Goal: Information Seeking & Learning: Learn about a topic

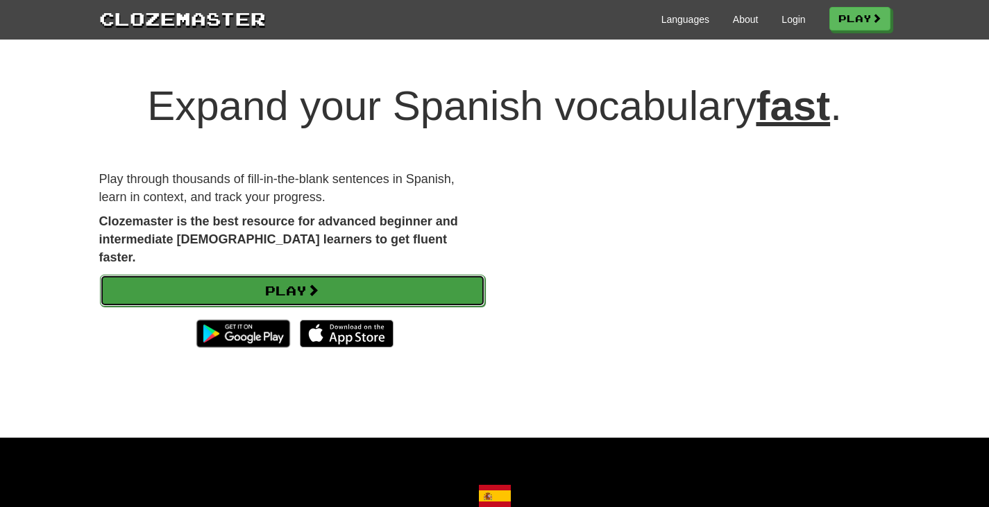
drag, startPoint x: 0, startPoint y: 0, endPoint x: 400, endPoint y: 274, distance: 484.7
click at [400, 275] on link "Play" at bounding box center [292, 291] width 385 height 32
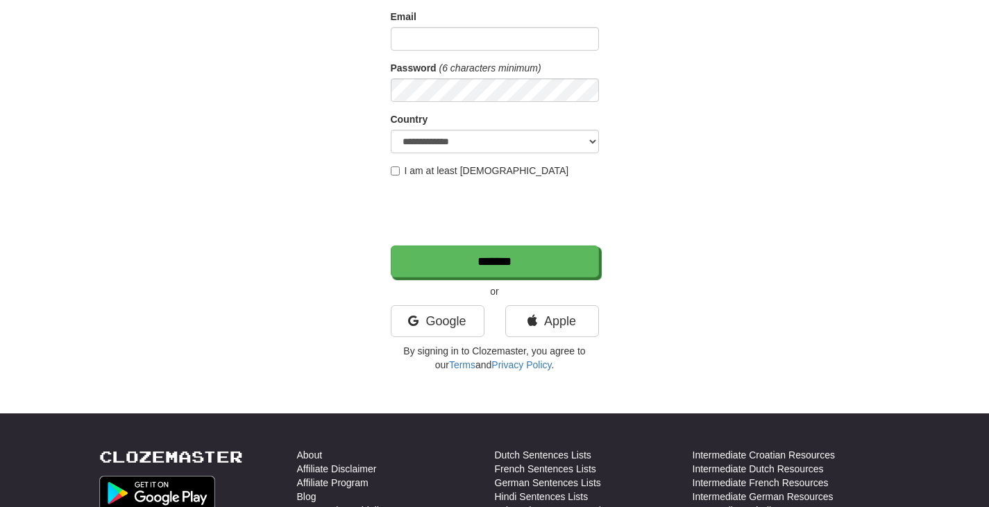
scroll to position [173, 0]
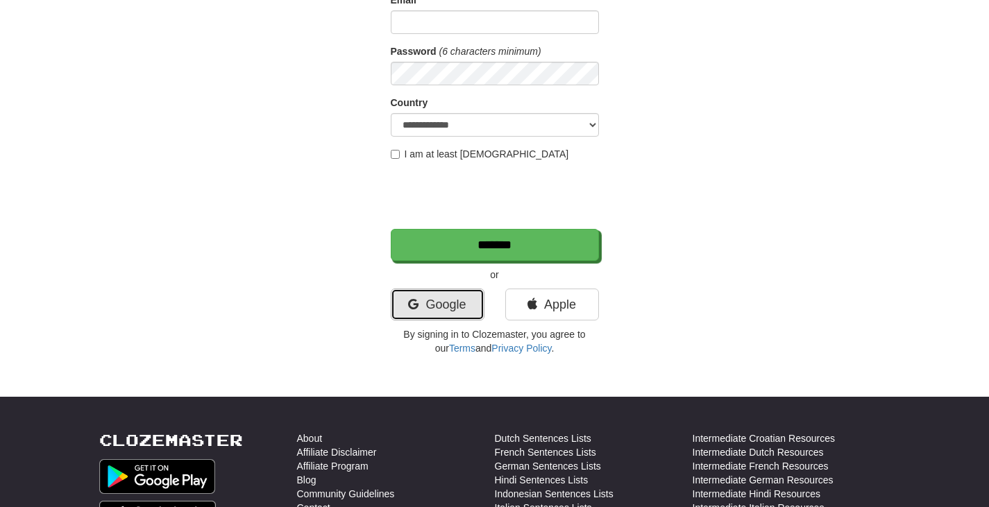
click at [455, 297] on link "Google" at bounding box center [438, 305] width 94 height 32
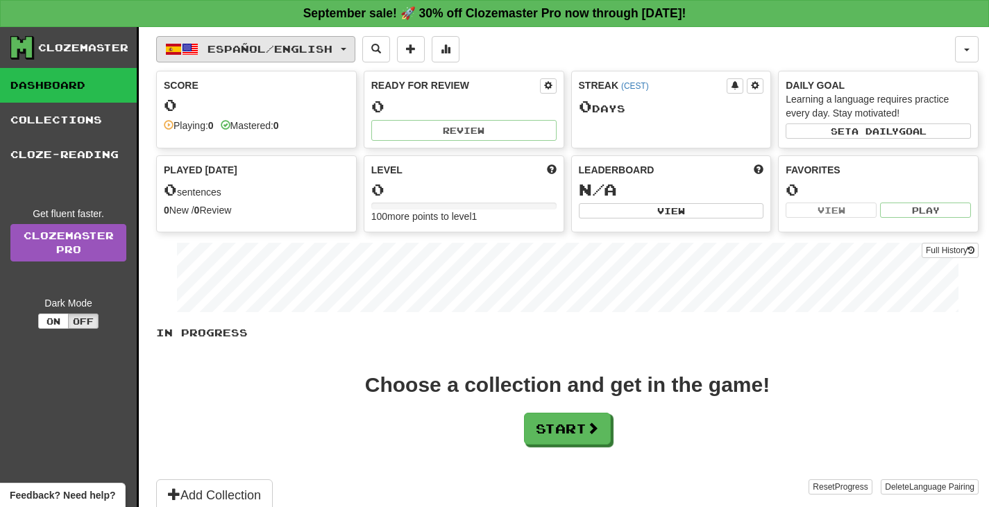
click at [233, 49] on span "Español / English" at bounding box center [270, 49] width 125 height 12
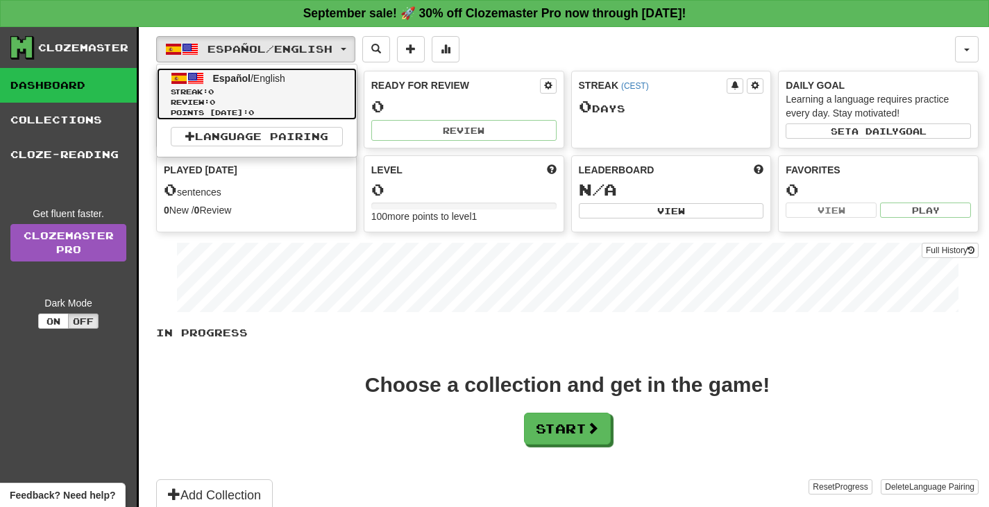
click at [196, 76] on span at bounding box center [195, 78] width 17 height 17
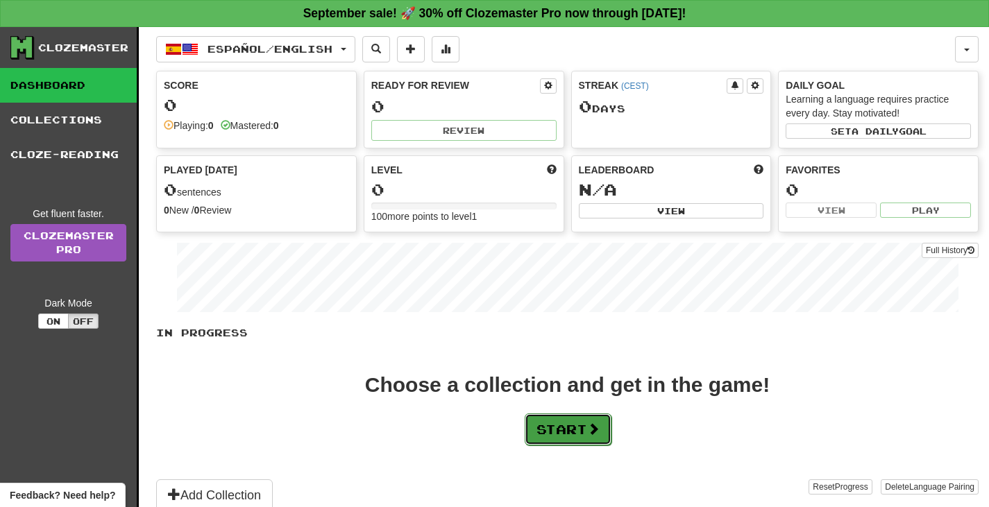
click at [550, 425] on button "Start" at bounding box center [568, 430] width 87 height 32
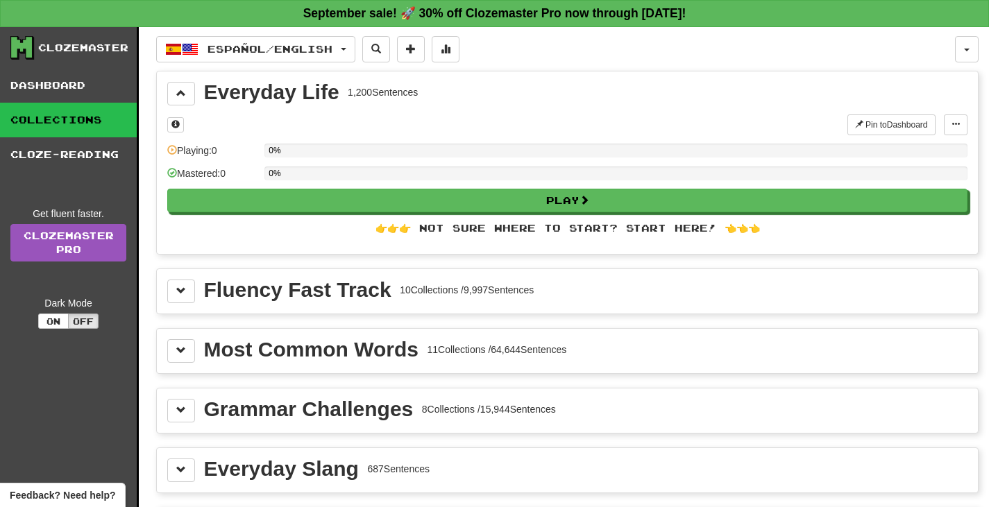
click at [253, 355] on div "Most Common Words" at bounding box center [311, 349] width 214 height 21
click at [192, 353] on button at bounding box center [181, 351] width 28 height 24
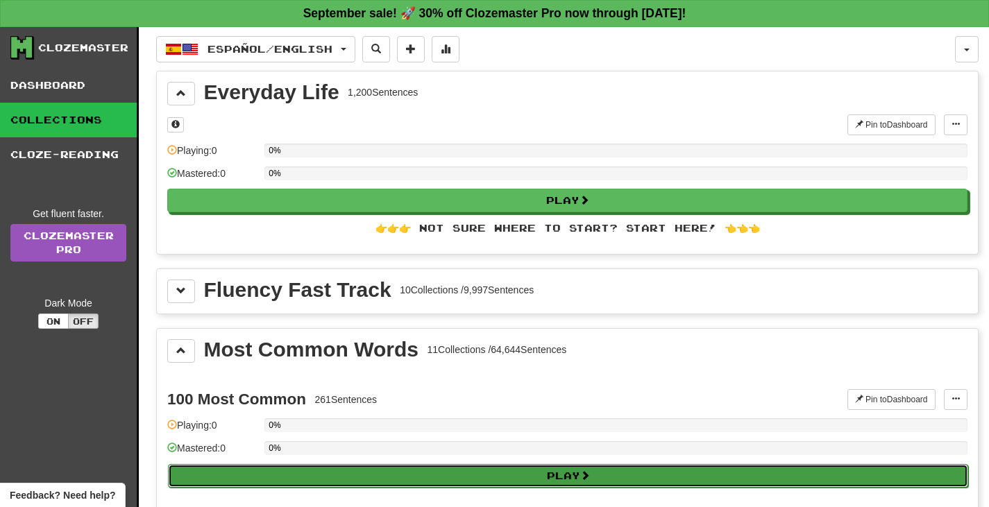
click at [421, 476] on button "Play" at bounding box center [568, 476] width 800 height 24
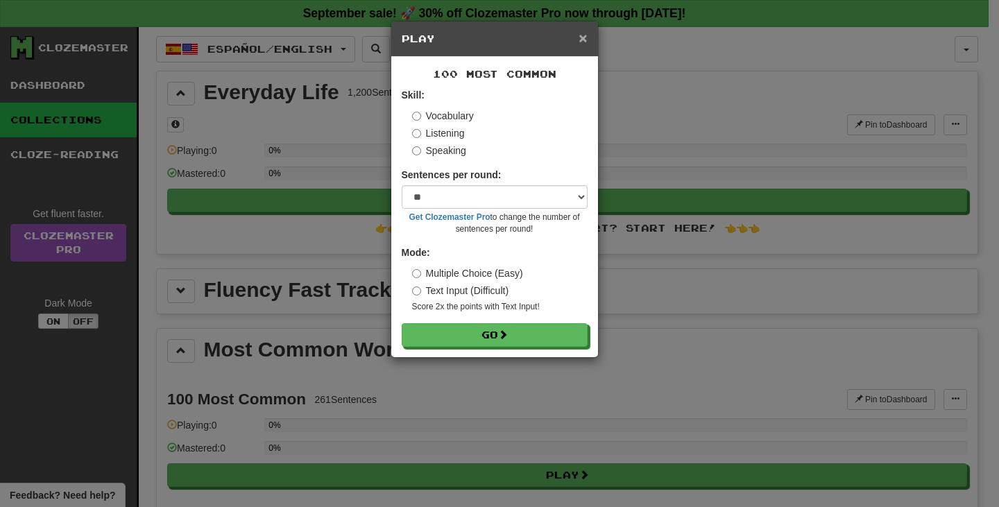
click at [579, 38] on span "×" at bounding box center [583, 38] width 8 height 16
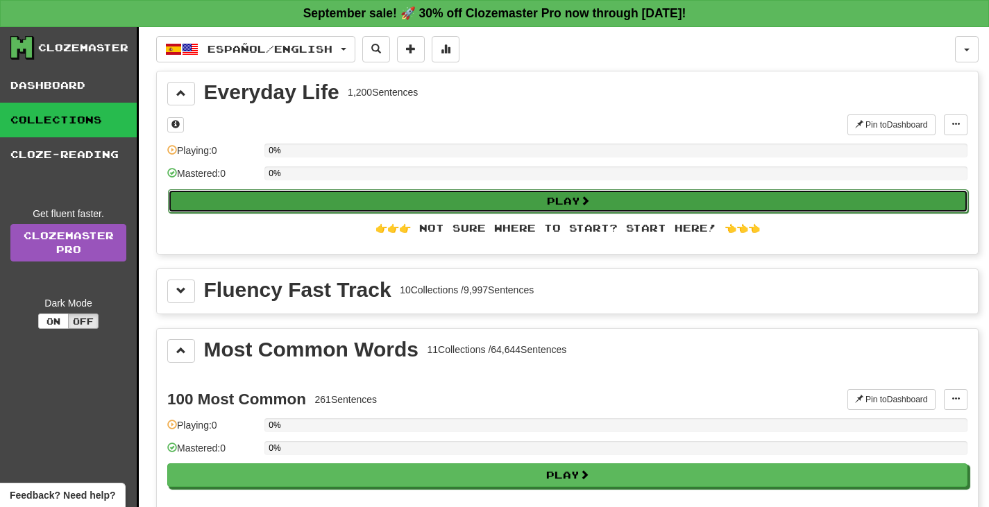
click at [326, 203] on button "Play" at bounding box center [568, 201] width 800 height 24
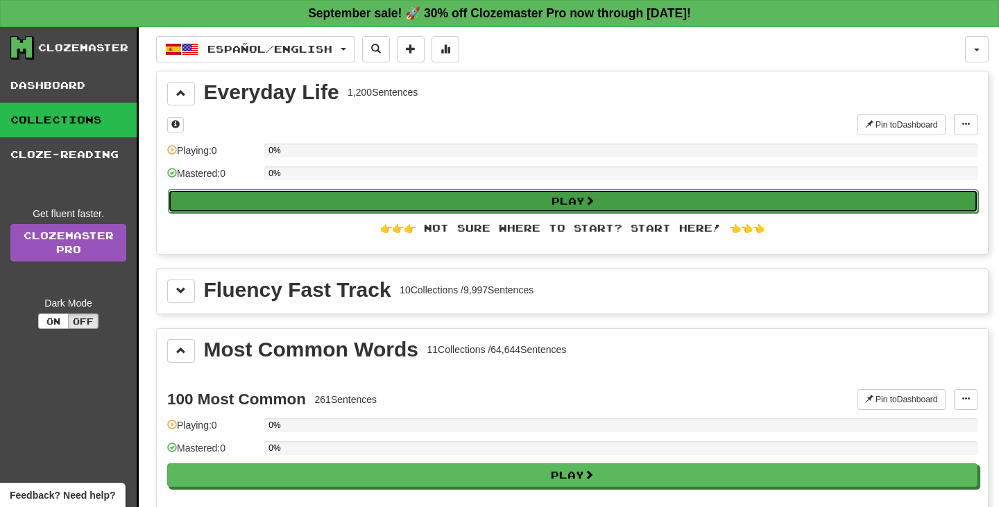
select select "**"
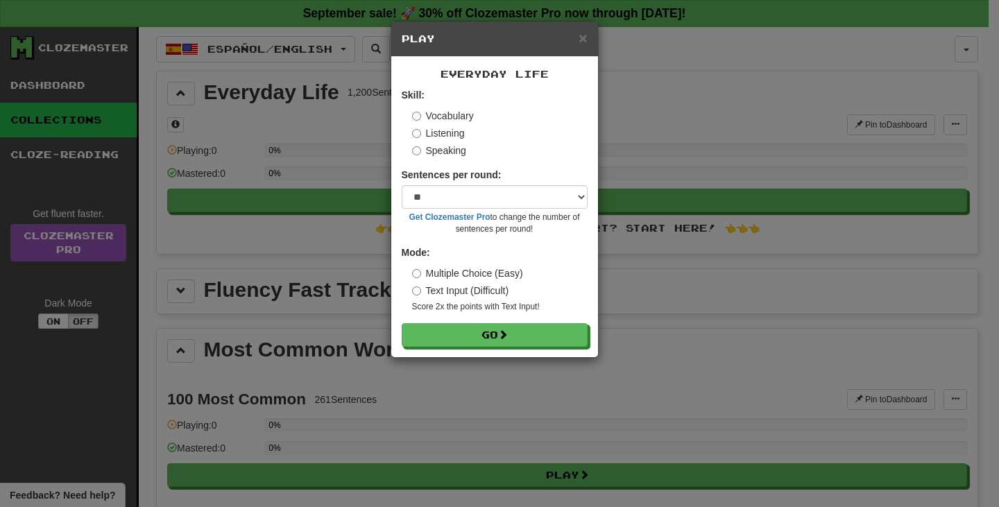
click at [498, 295] on label "Text Input (Difficult)" at bounding box center [460, 291] width 97 height 14
click at [491, 340] on button "Go" at bounding box center [496, 336] width 186 height 24
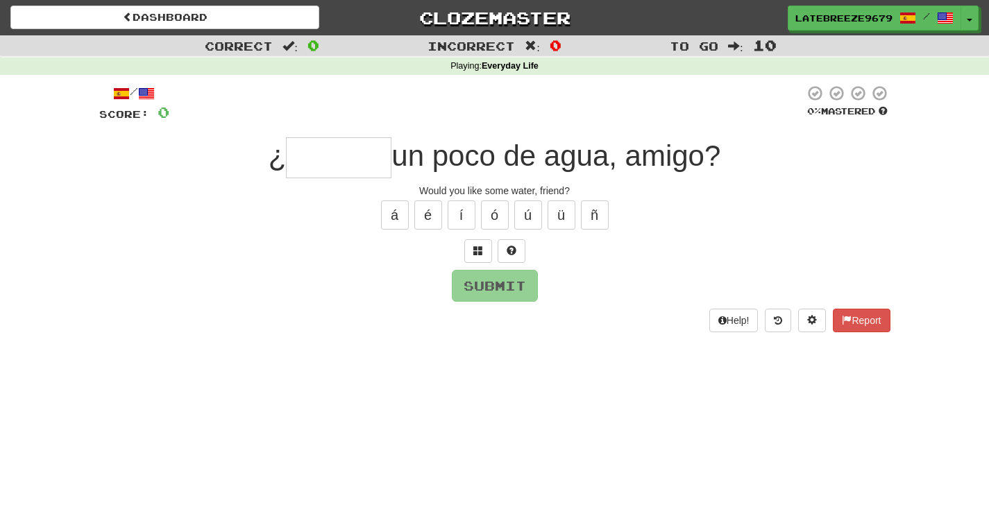
click at [330, 153] on input "text" at bounding box center [338, 157] width 105 height 41
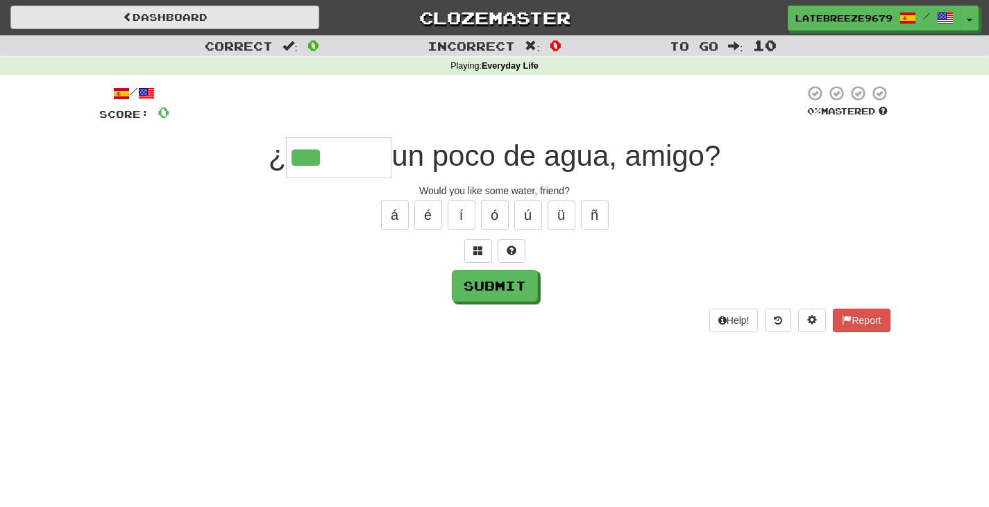
type input "**"
click at [292, 20] on link "Dashboard" at bounding box center [164, 18] width 309 height 24
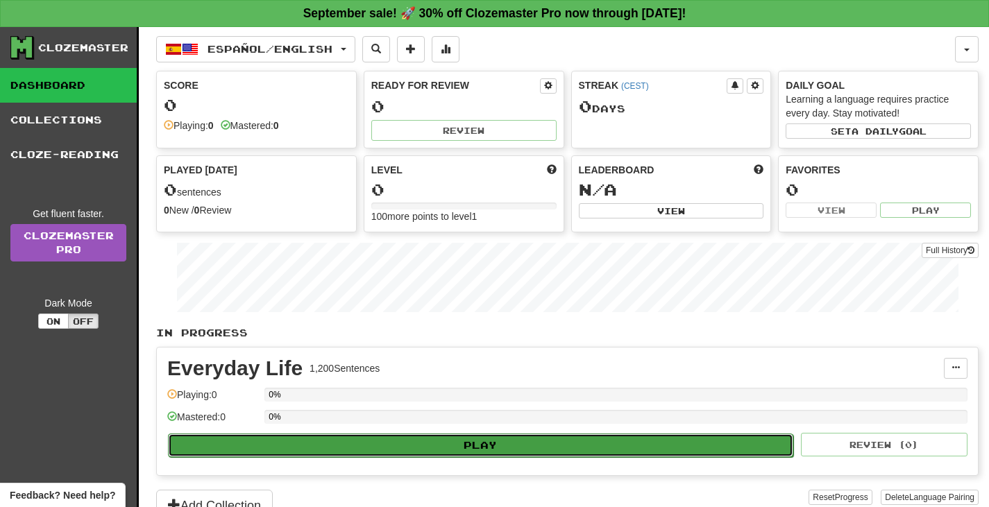
click at [369, 448] on button "Play" at bounding box center [480, 446] width 625 height 24
select select "**"
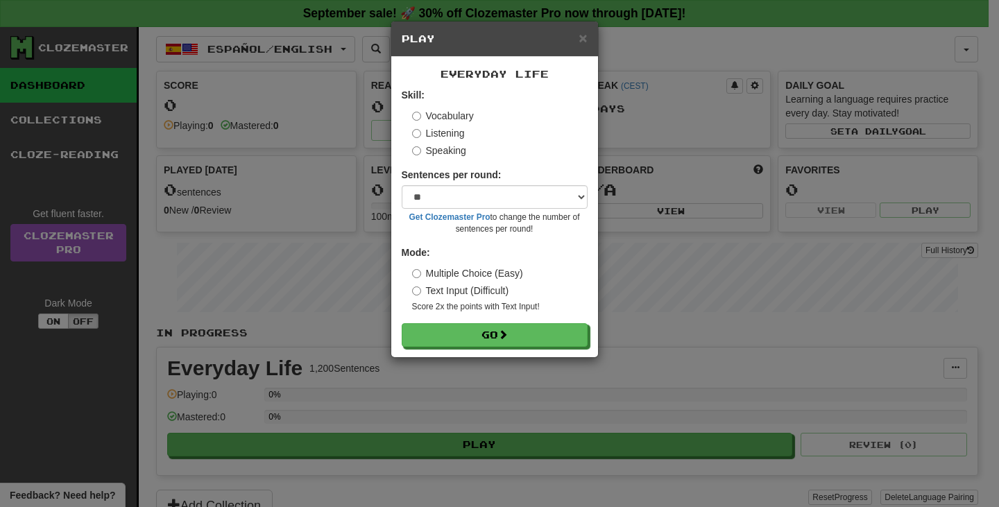
click at [457, 273] on label "Multiple Choice (Easy)" at bounding box center [467, 274] width 111 height 14
click at [492, 333] on button "Go" at bounding box center [496, 336] width 186 height 24
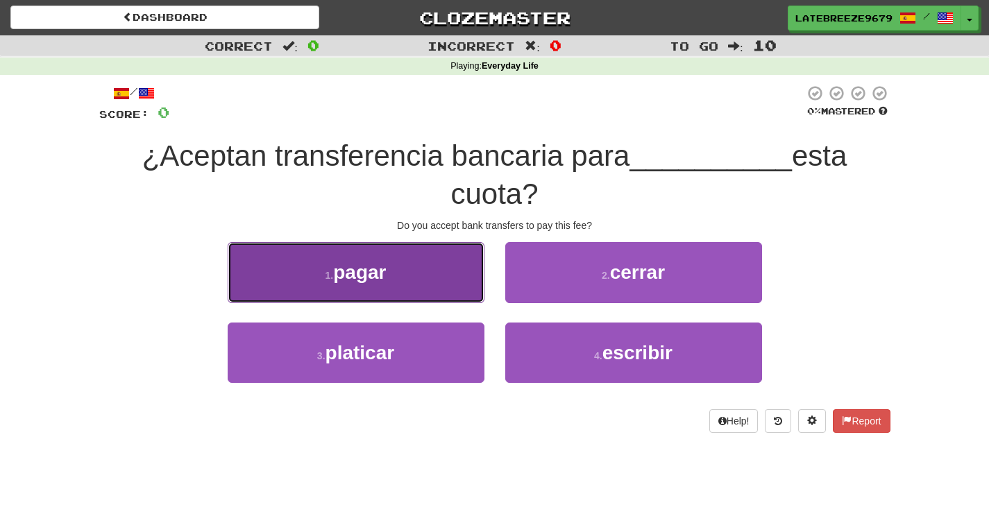
click at [356, 267] on span "pagar" at bounding box center [359, 273] width 53 height 22
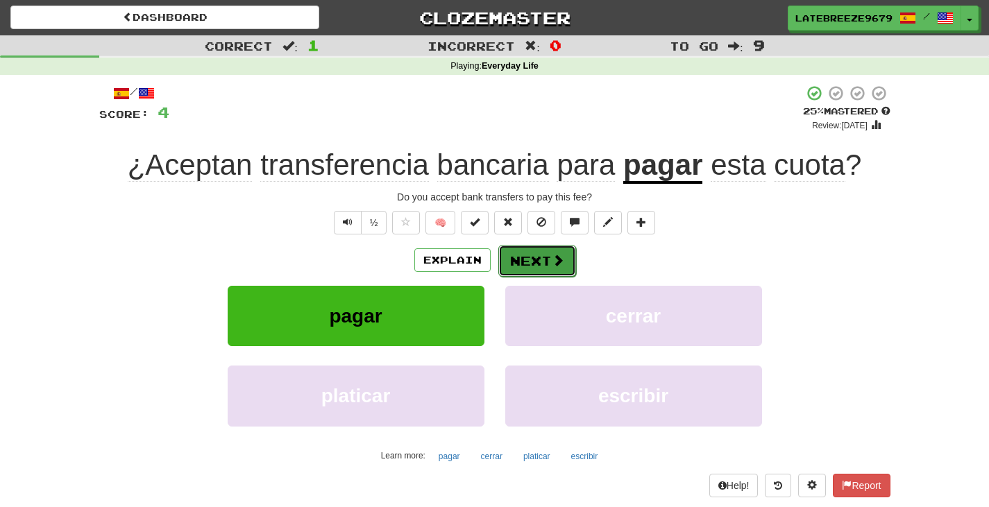
click at [541, 260] on button "Next" at bounding box center [537, 261] width 78 height 32
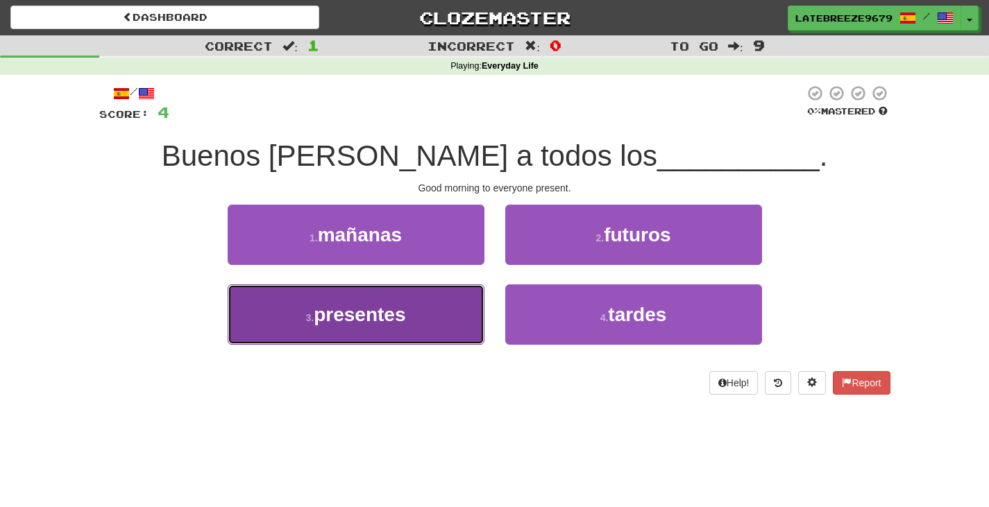
click at [375, 318] on span "presentes" at bounding box center [360, 315] width 92 height 22
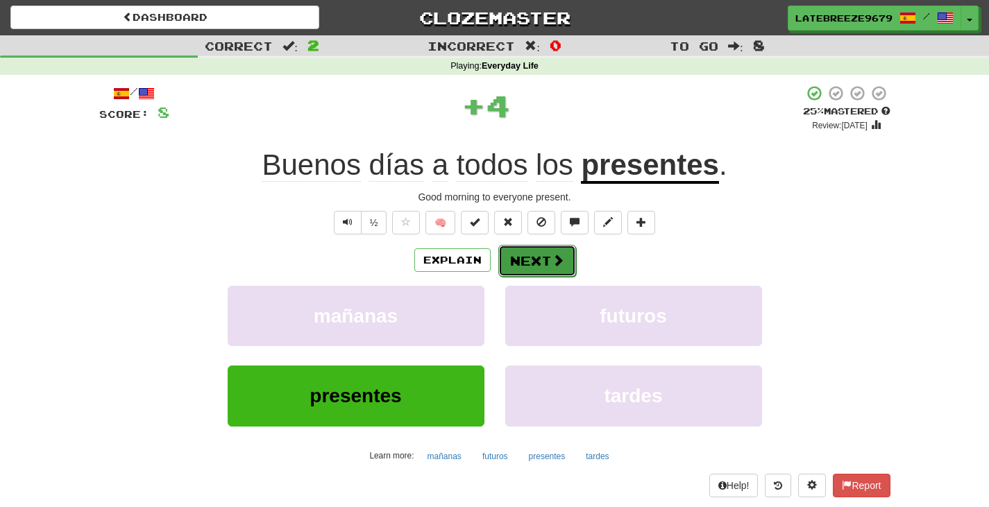
click at [526, 260] on button "Next" at bounding box center [537, 261] width 78 height 32
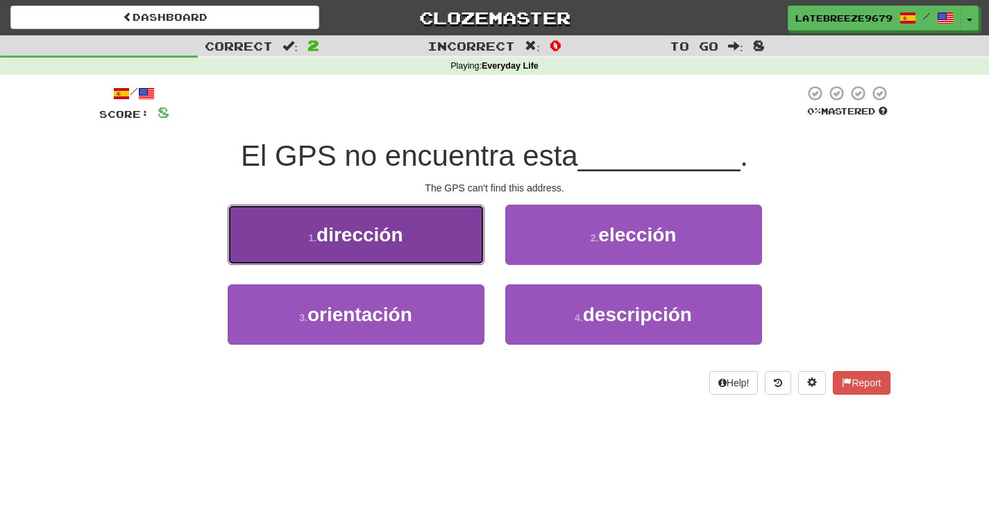
click at [447, 219] on button "1 . dirección" at bounding box center [356, 235] width 257 height 60
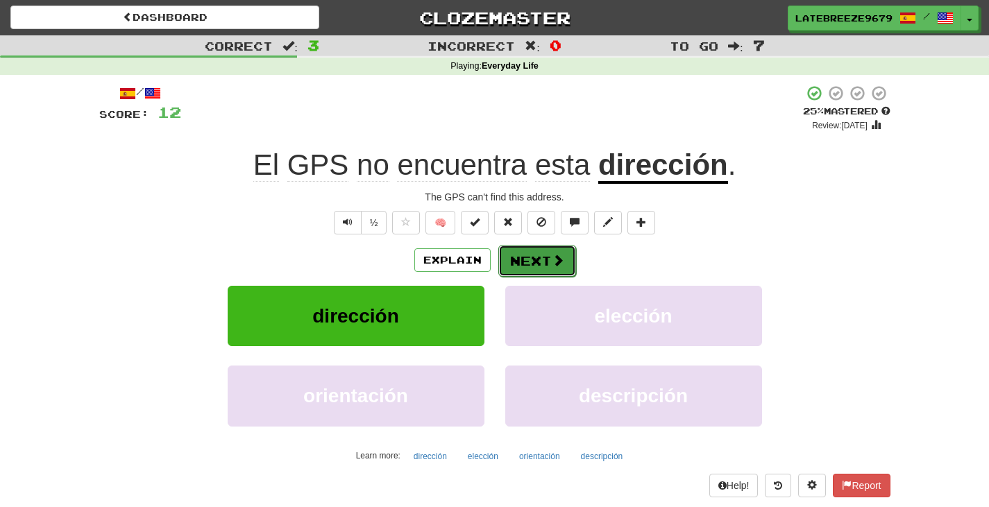
click at [548, 262] on button "Next" at bounding box center [537, 261] width 78 height 32
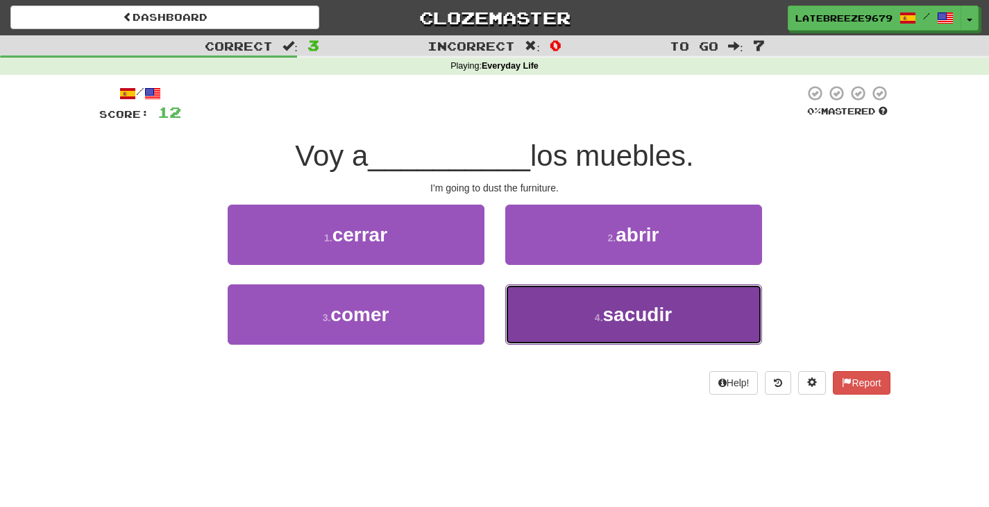
click at [580, 312] on button "4 . sacudir" at bounding box center [633, 315] width 257 height 60
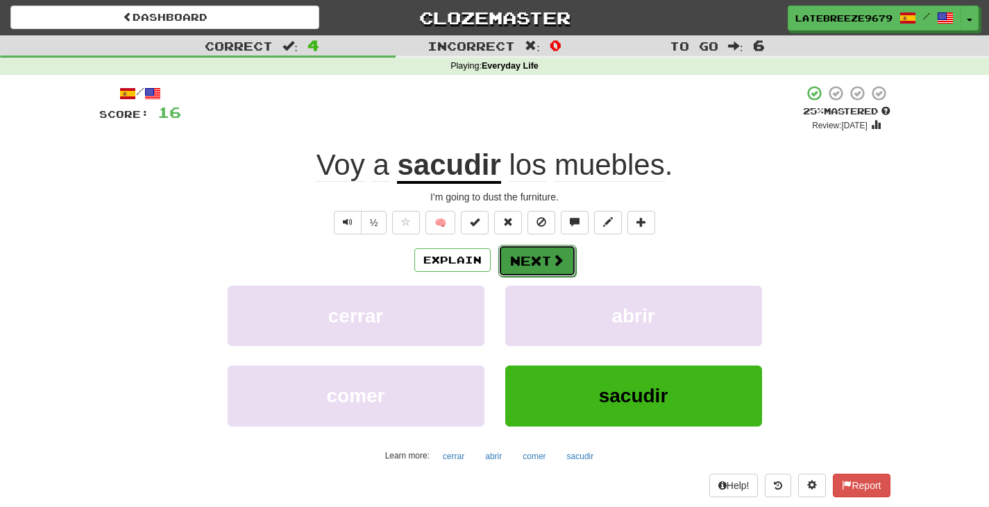
click at [546, 256] on button "Next" at bounding box center [537, 261] width 78 height 32
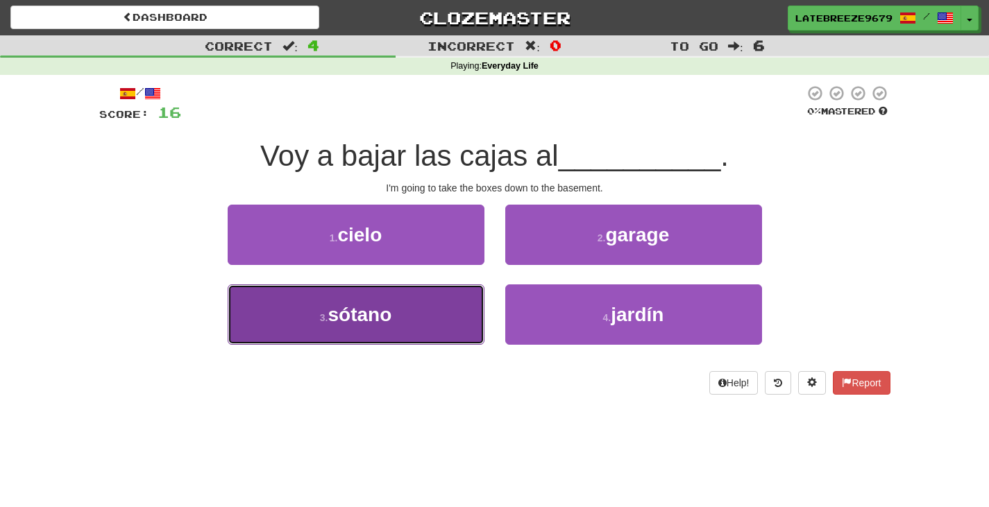
click at [448, 327] on button "3 . sótano" at bounding box center [356, 315] width 257 height 60
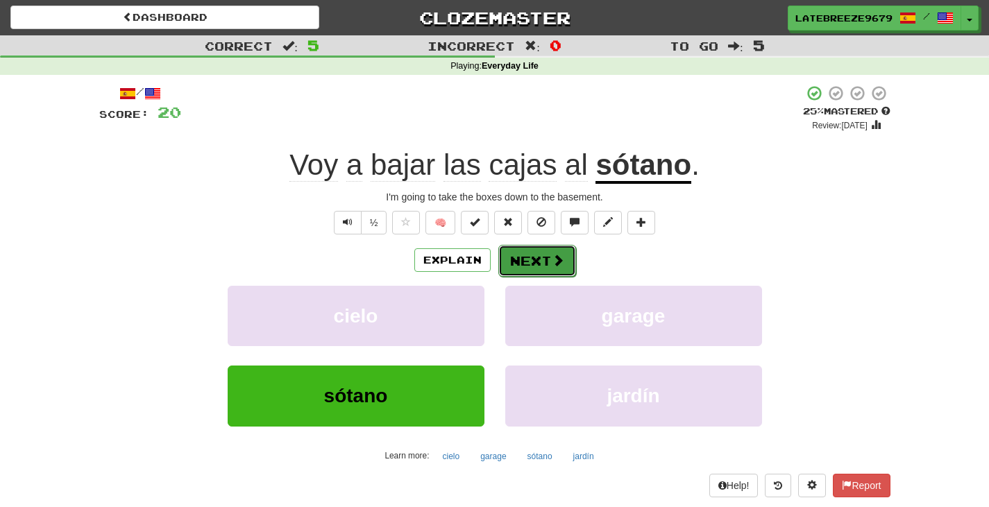
click at [562, 264] on span at bounding box center [558, 260] width 12 height 12
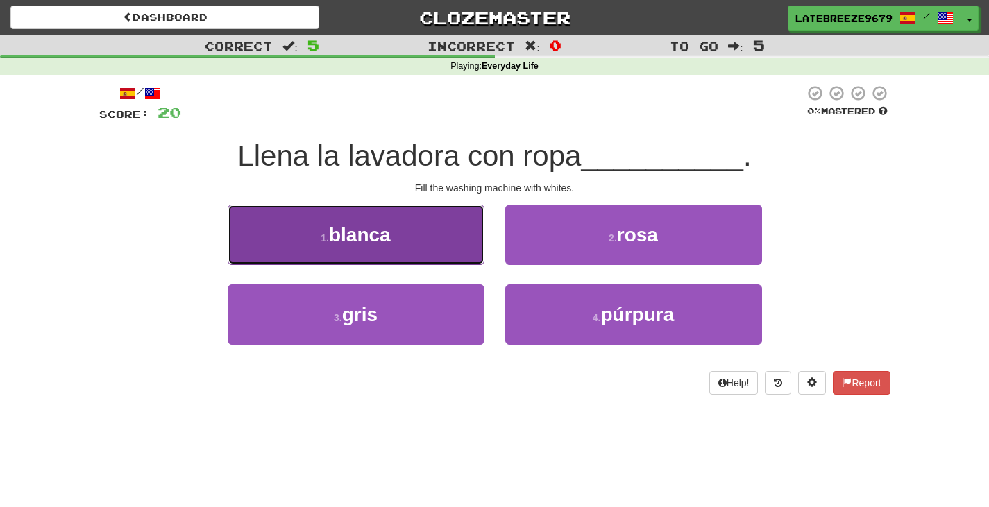
click at [456, 226] on button "1 . blanca" at bounding box center [356, 235] width 257 height 60
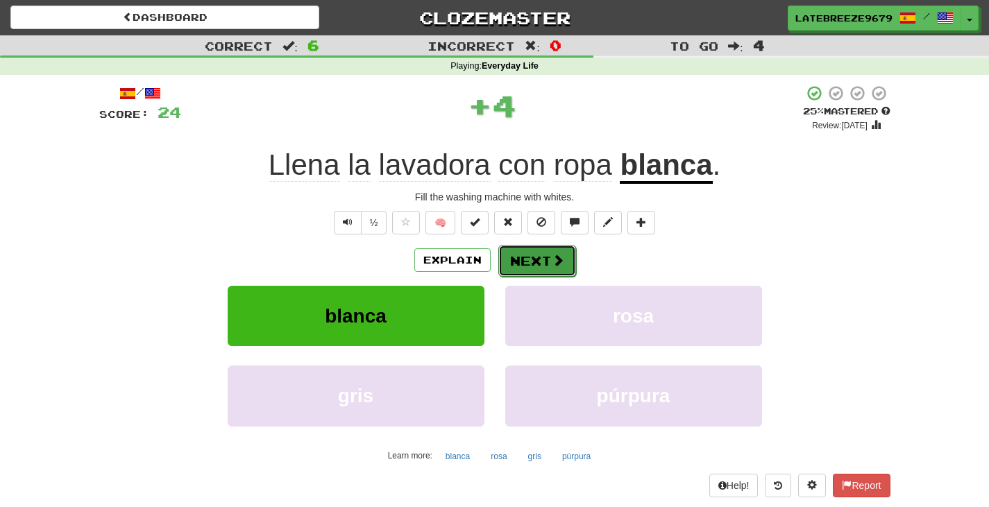
click at [535, 250] on button "Next" at bounding box center [537, 261] width 78 height 32
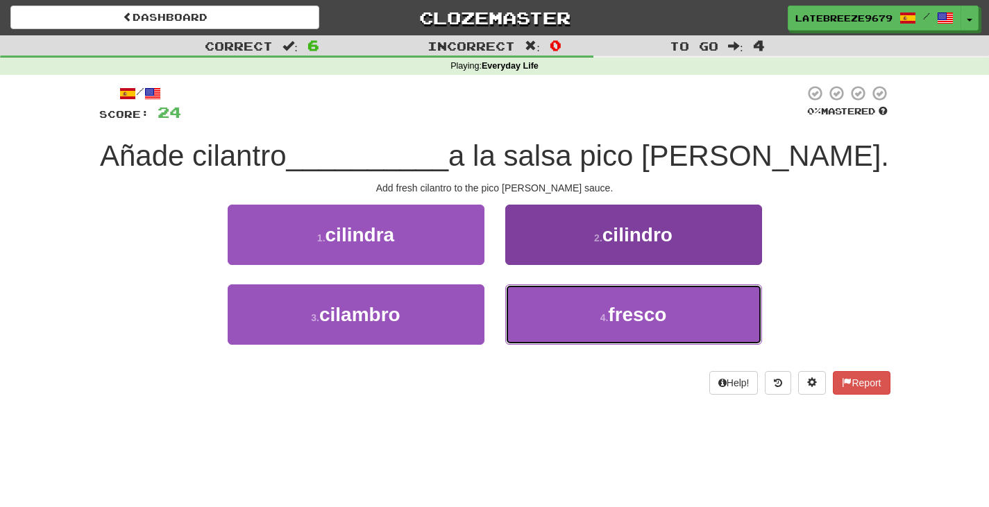
click at [676, 337] on button "4 . fresco" at bounding box center [633, 315] width 257 height 60
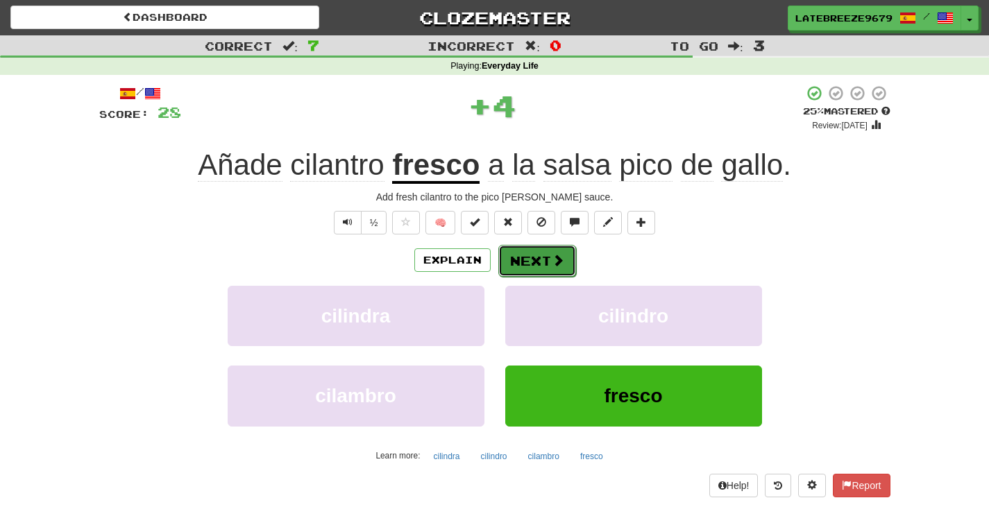
click at [539, 260] on button "Next" at bounding box center [537, 261] width 78 height 32
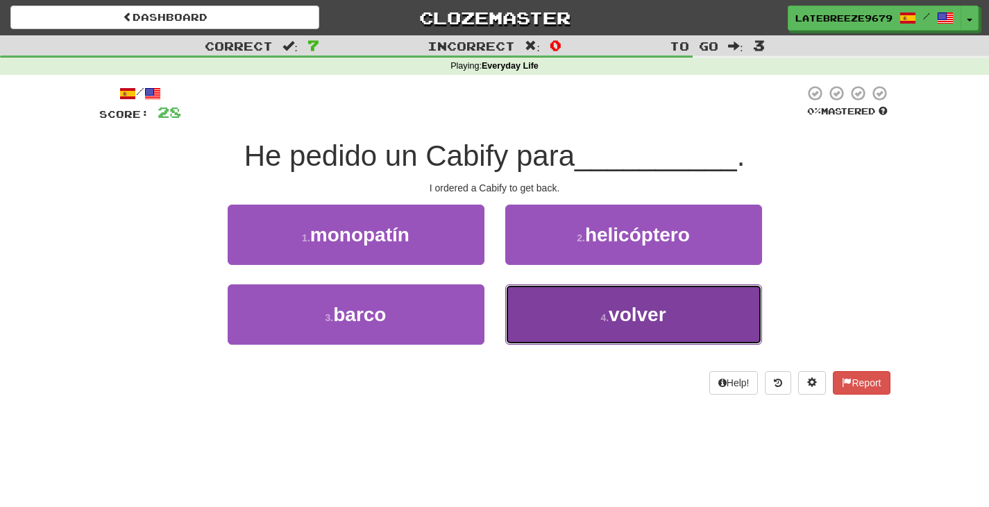
click at [568, 337] on button "4 . volver" at bounding box center [633, 315] width 257 height 60
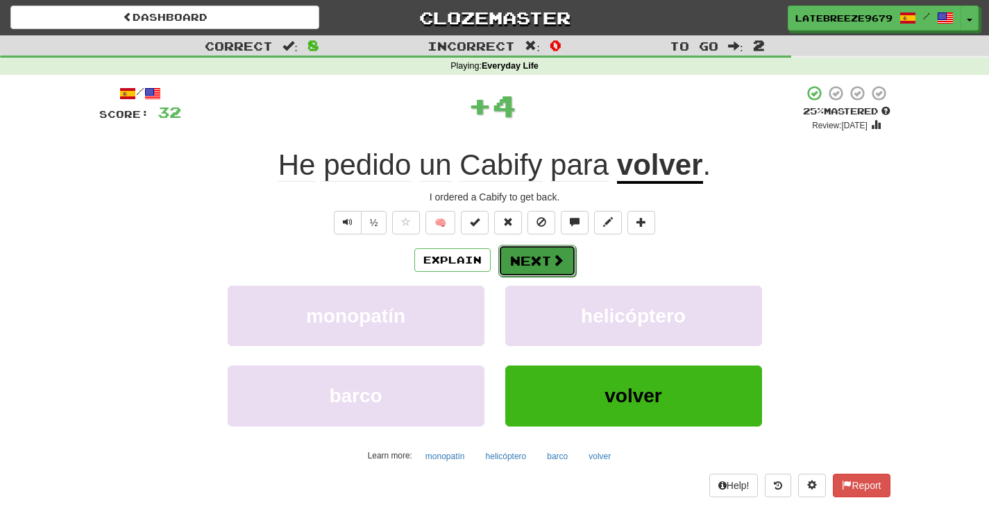
click at [533, 259] on button "Next" at bounding box center [537, 261] width 78 height 32
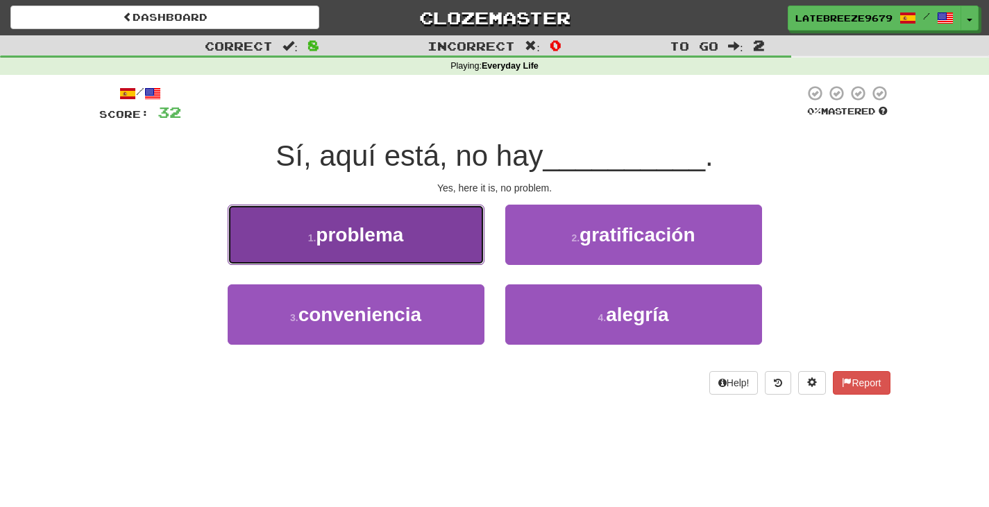
click at [416, 240] on button "1 . problema" at bounding box center [356, 235] width 257 height 60
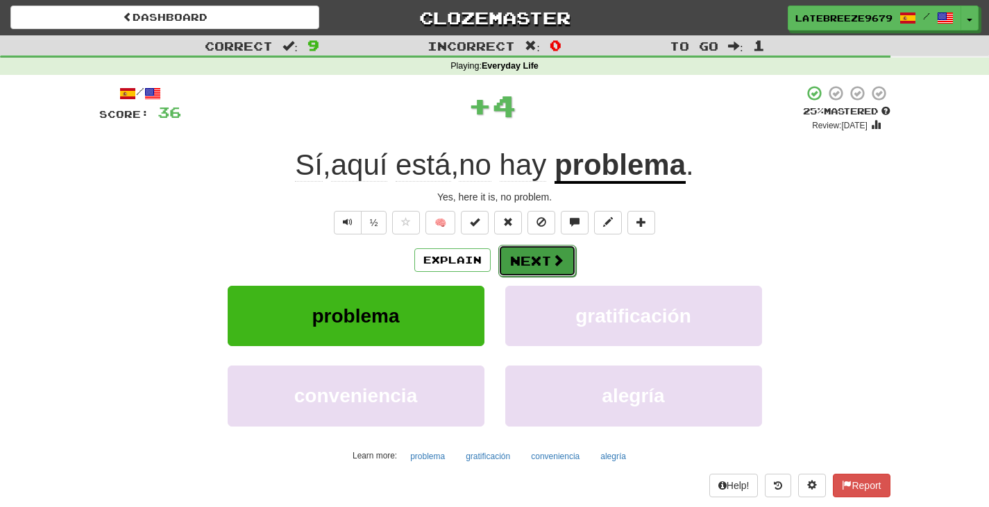
click at [537, 266] on button "Next" at bounding box center [537, 261] width 78 height 32
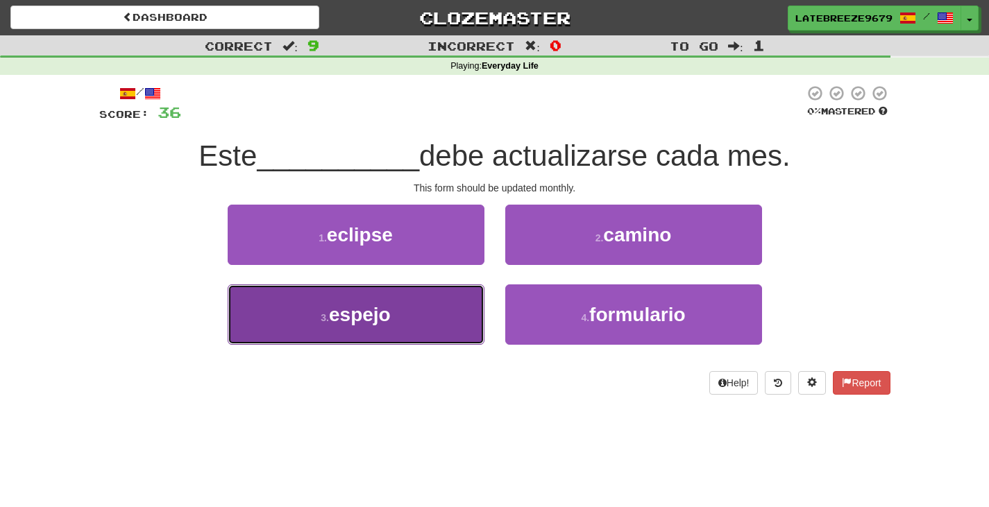
click at [443, 338] on button "3 . espejo" at bounding box center [356, 315] width 257 height 60
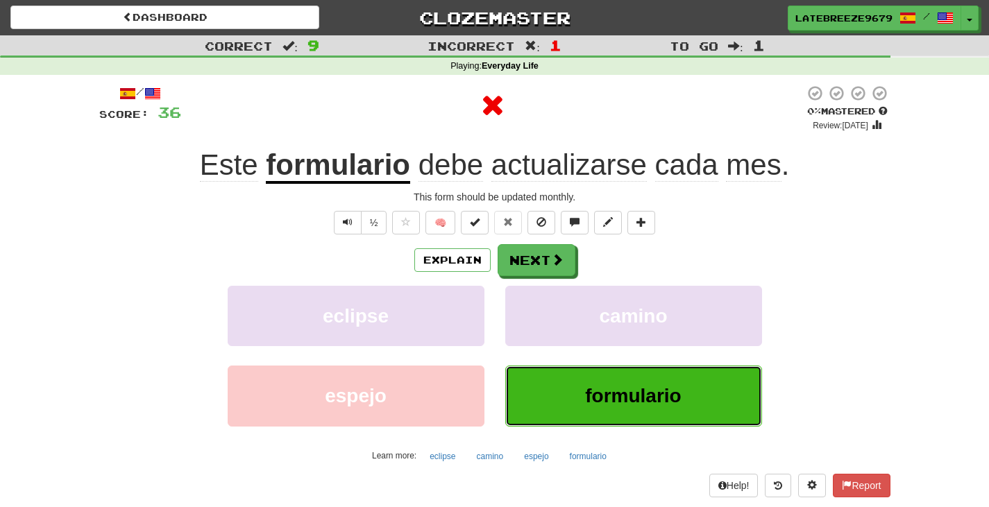
click at [568, 380] on button "formulario" at bounding box center [633, 396] width 257 height 60
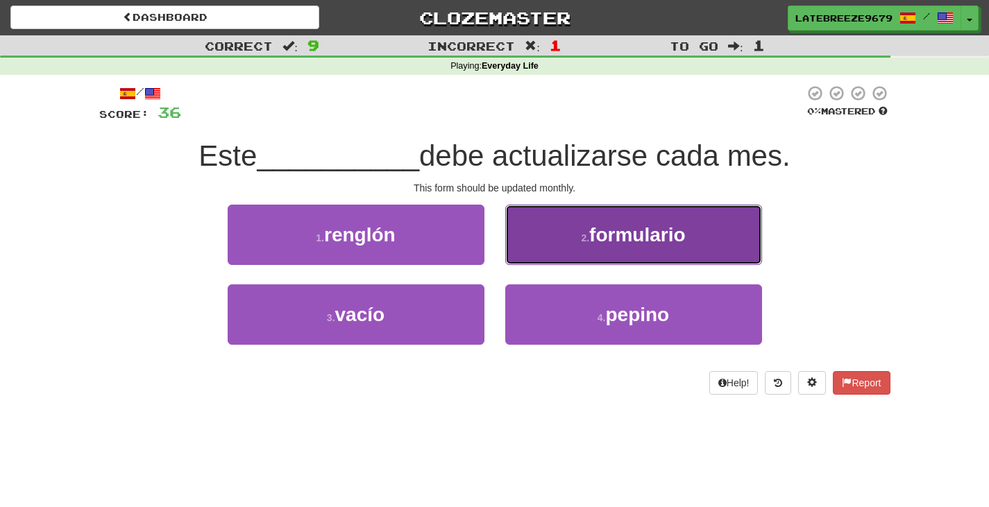
click at [605, 222] on button "2 . formulario" at bounding box center [633, 235] width 257 height 60
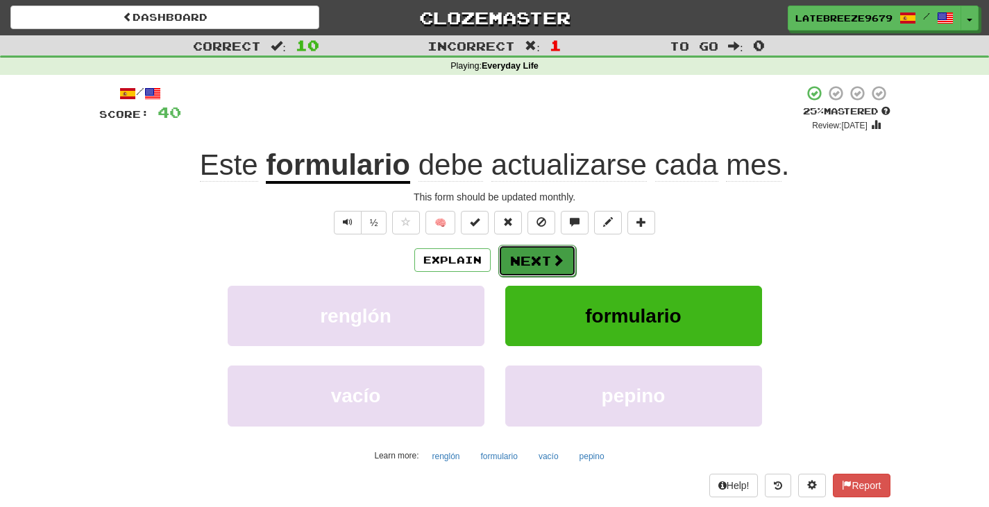
click at [552, 264] on span at bounding box center [558, 260] width 12 height 12
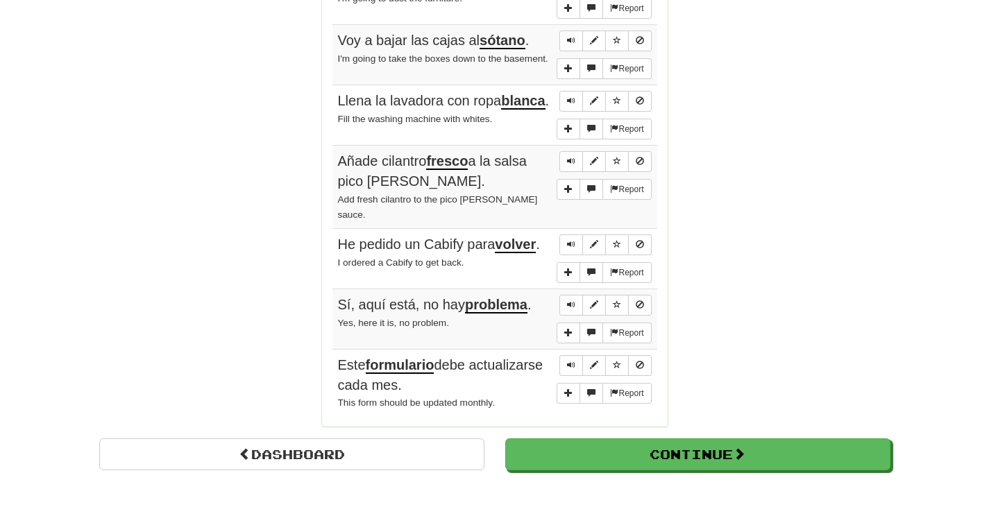
scroll to position [1067, 0]
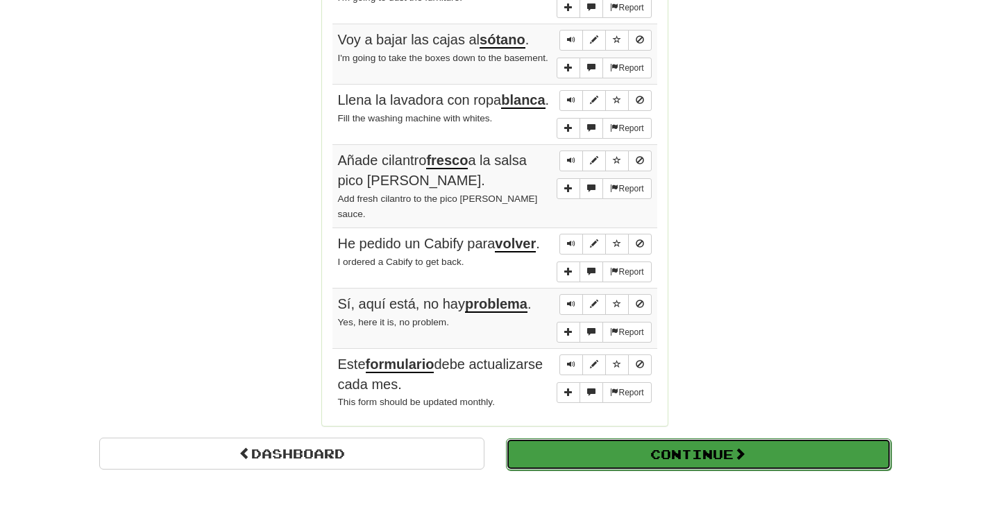
click at [707, 453] on button "Continue" at bounding box center [698, 455] width 385 height 32
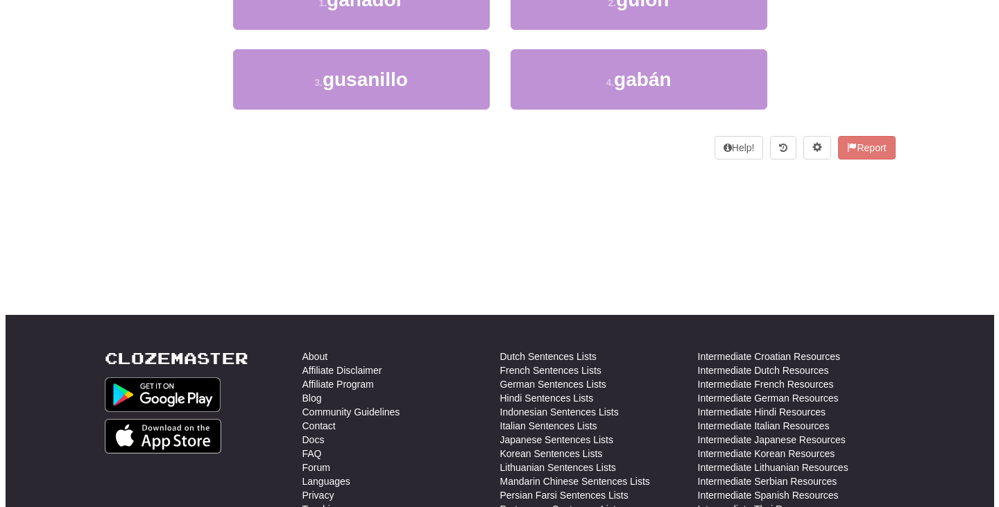
scroll to position [0, 0]
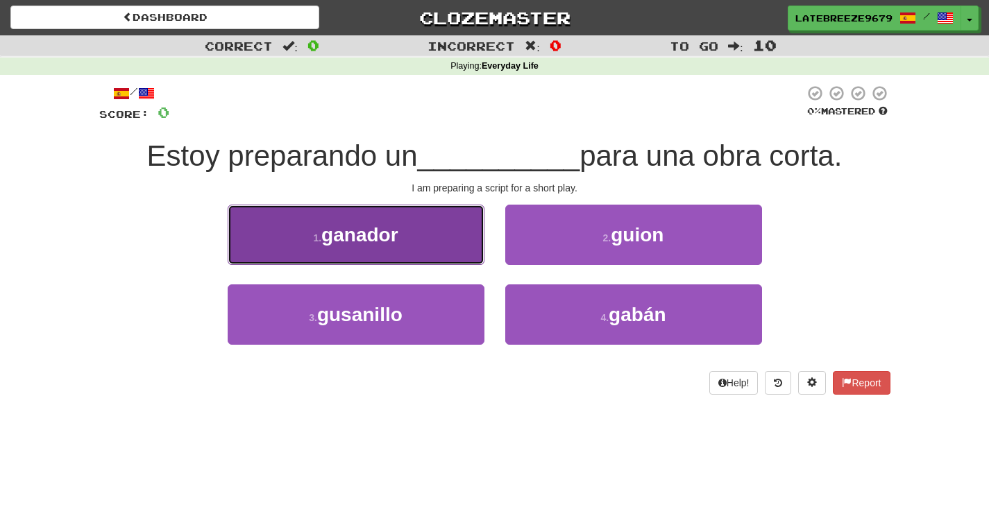
click at [433, 228] on button "1 . ganador" at bounding box center [356, 235] width 257 height 60
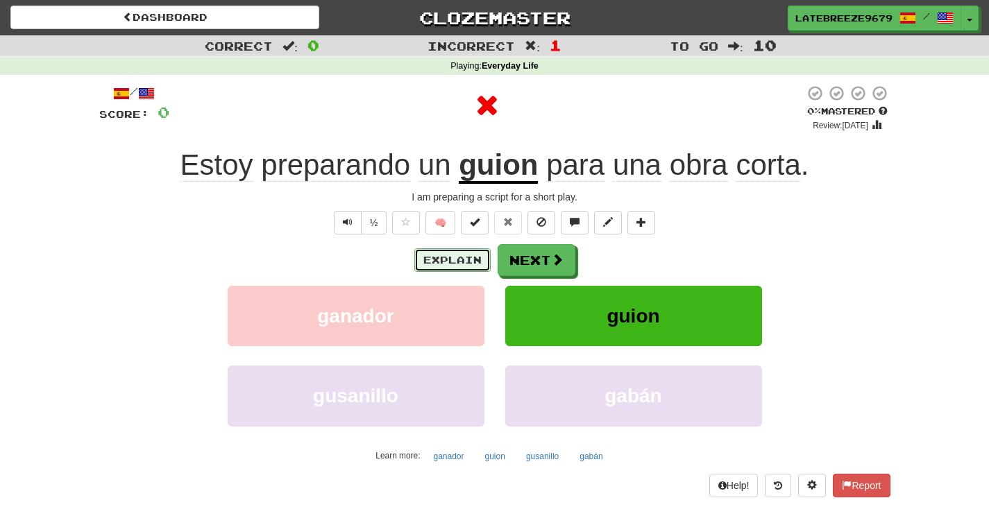
click at [471, 264] on button "Explain" at bounding box center [452, 260] width 76 height 24
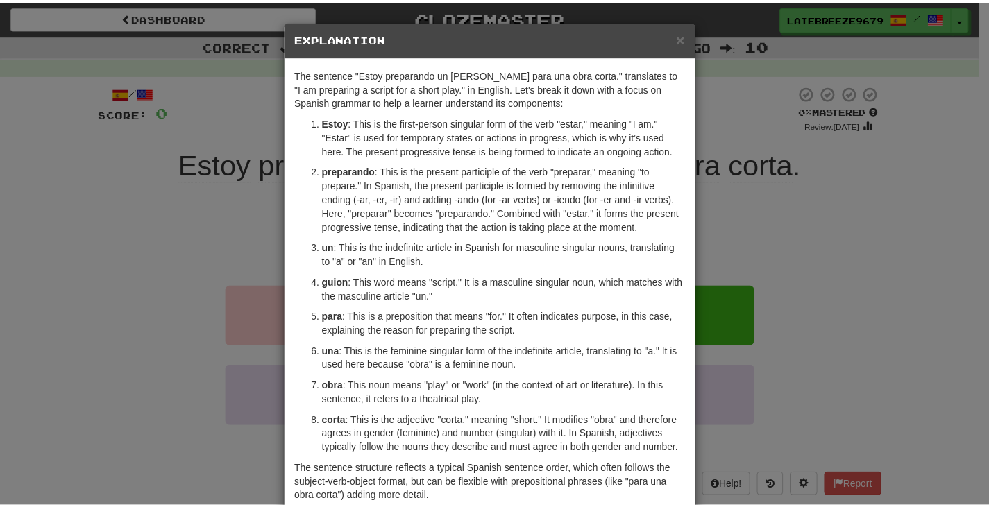
scroll to position [5, 0]
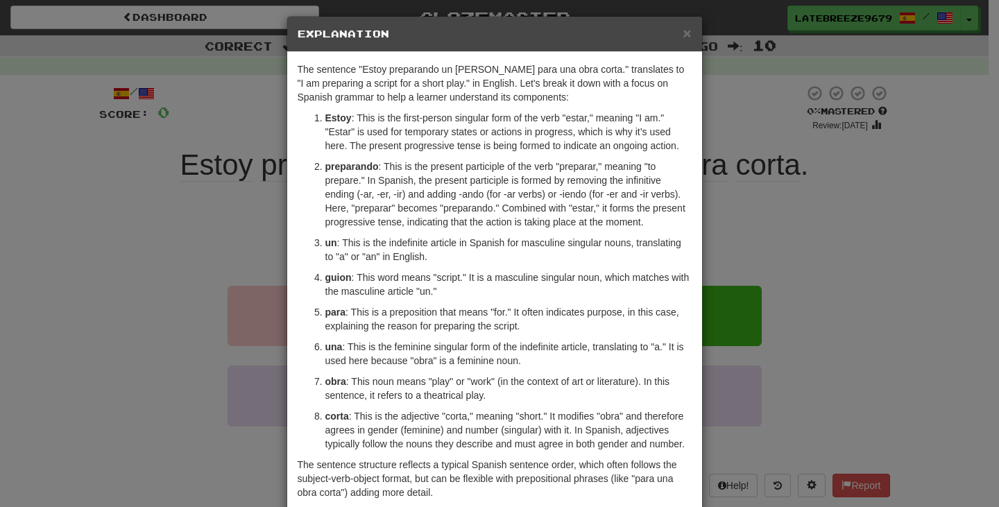
click at [887, 245] on div "× Explanation The sentence "Estoy preparando un guion para una obra corta." tra…" at bounding box center [499, 253] width 999 height 507
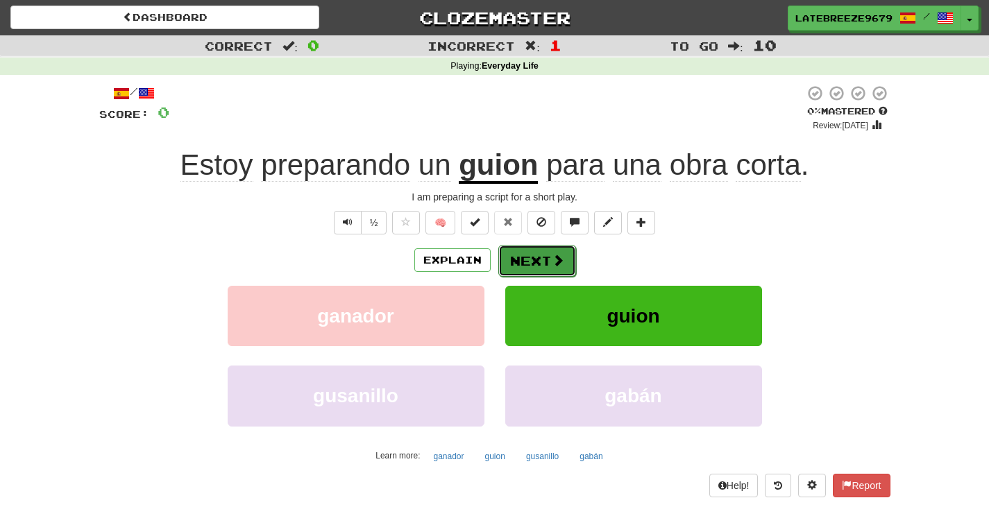
click at [523, 260] on button "Next" at bounding box center [537, 261] width 78 height 32
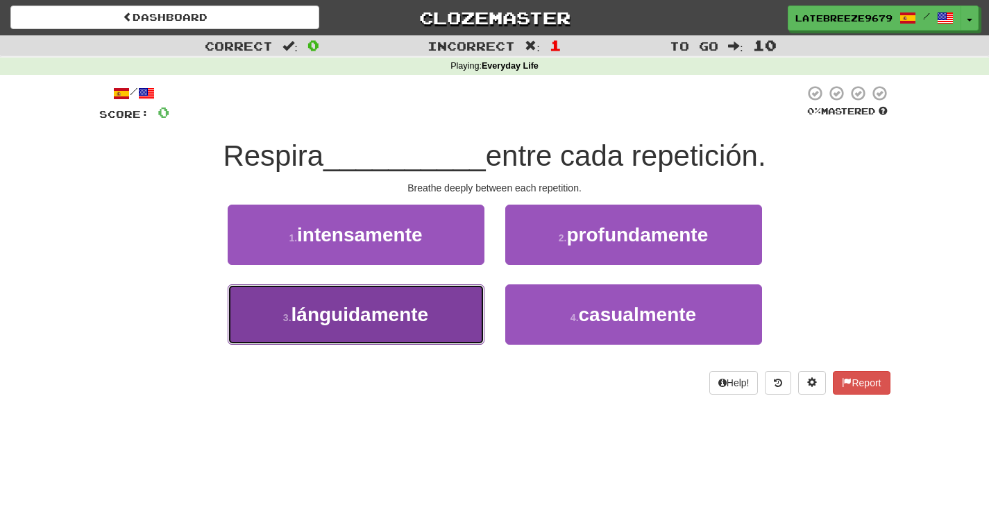
click at [410, 319] on span "lánguidamente" at bounding box center [360, 315] width 137 height 22
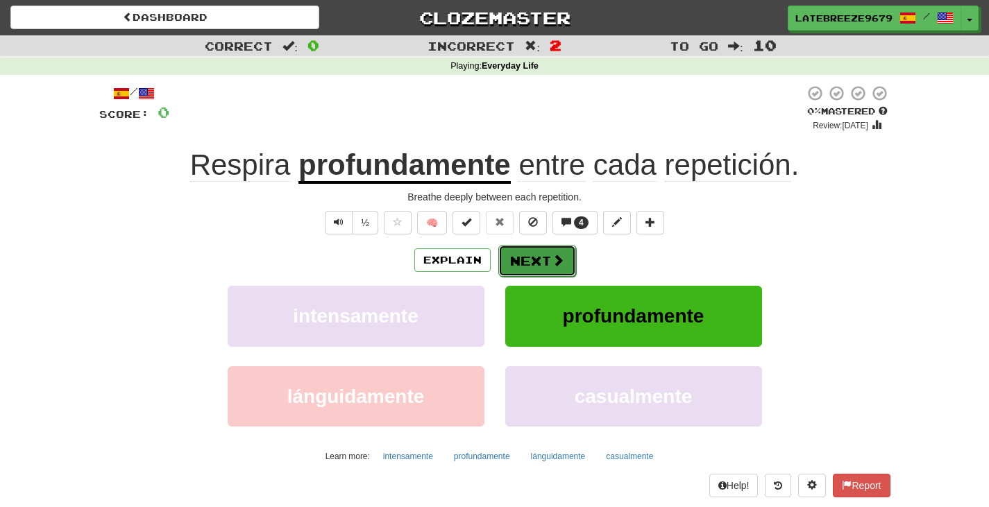
click at [539, 265] on button "Next" at bounding box center [537, 261] width 78 height 32
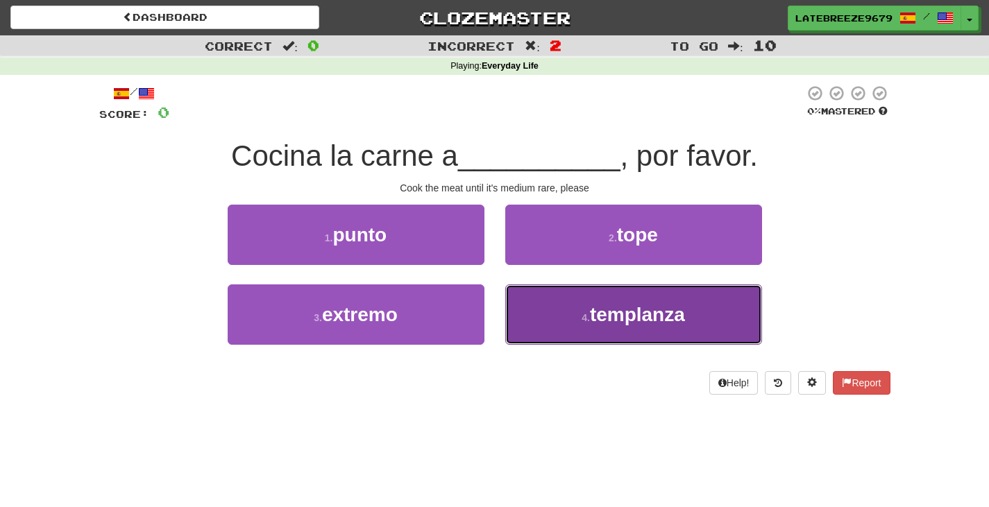
click at [639, 337] on button "4 . templanza" at bounding box center [633, 315] width 257 height 60
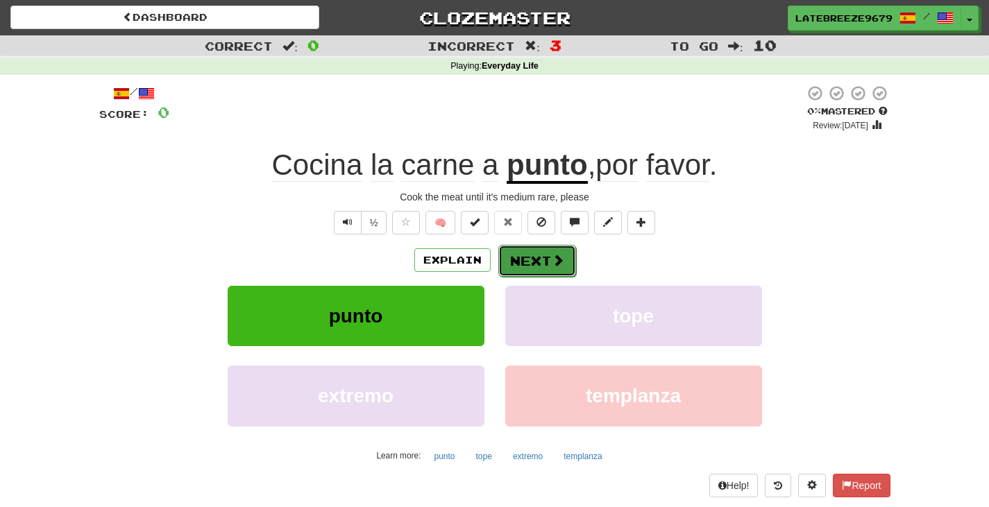
click at [536, 260] on button "Next" at bounding box center [537, 261] width 78 height 32
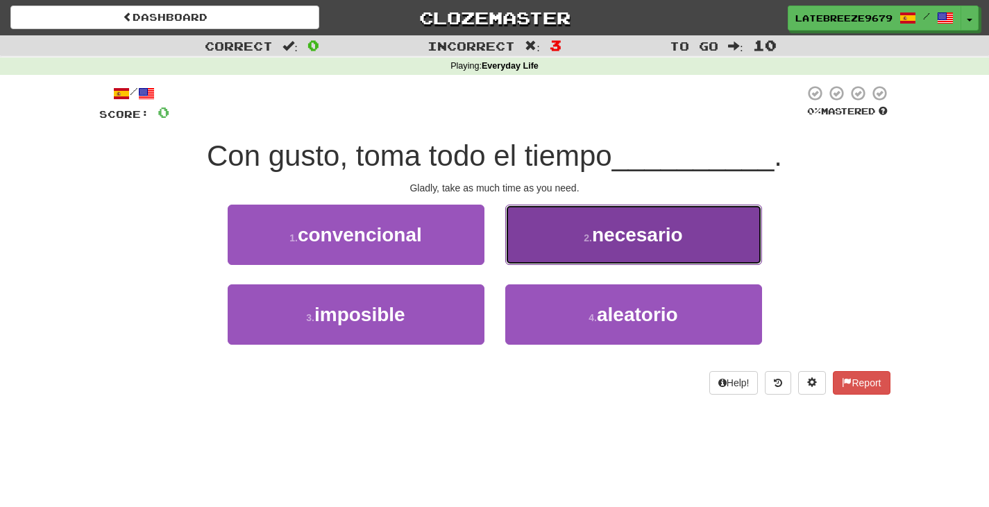
click at [612, 248] on button "2 . necesario" at bounding box center [633, 235] width 257 height 60
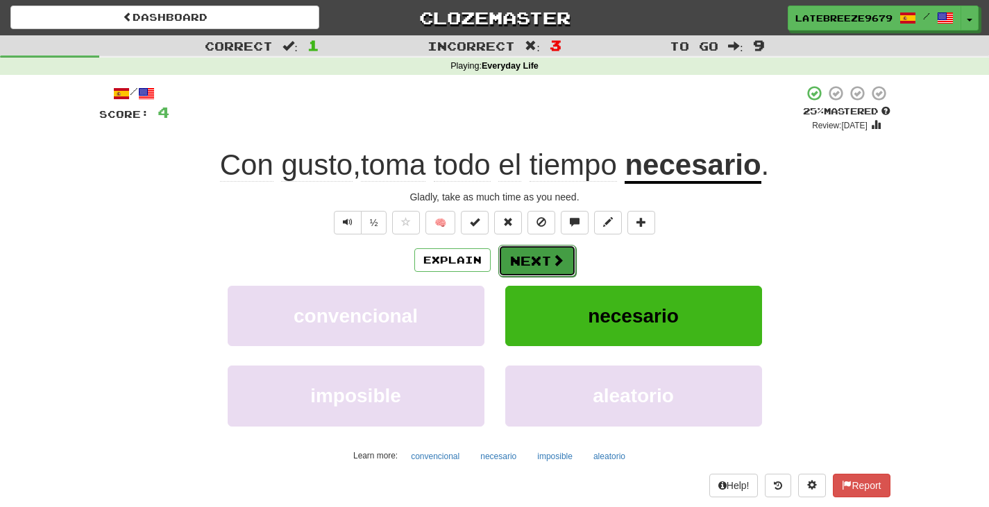
click at [564, 261] on button "Next" at bounding box center [537, 261] width 78 height 32
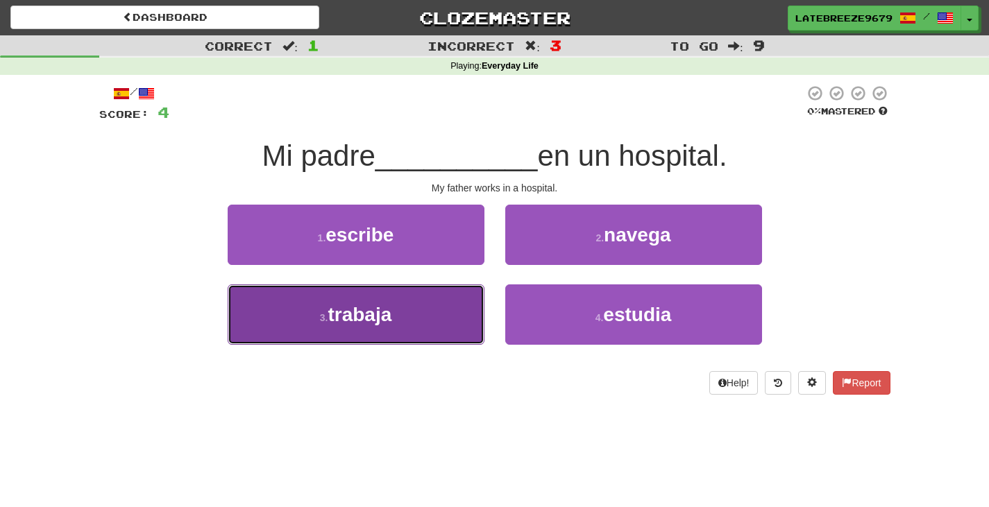
click at [387, 325] on span "trabaja" at bounding box center [360, 315] width 64 height 22
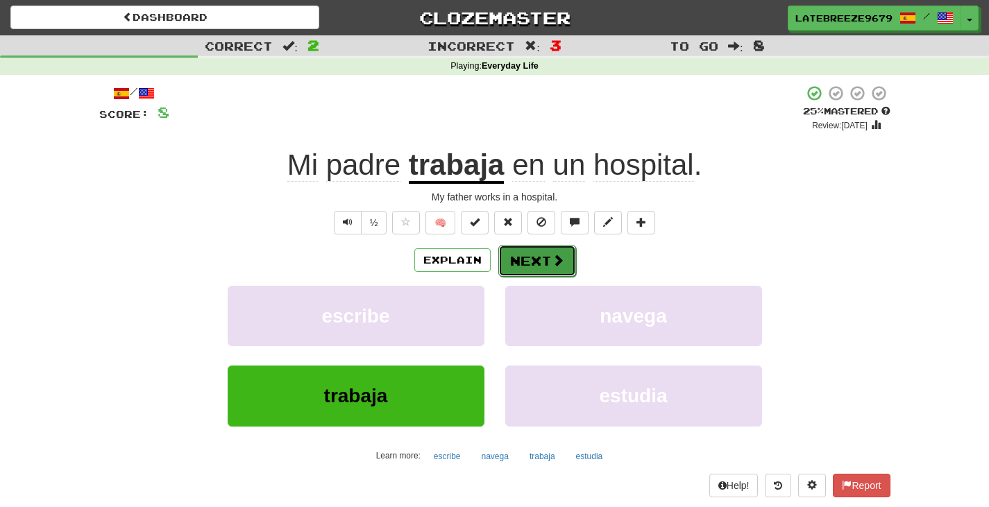
click at [552, 264] on span at bounding box center [558, 260] width 12 height 12
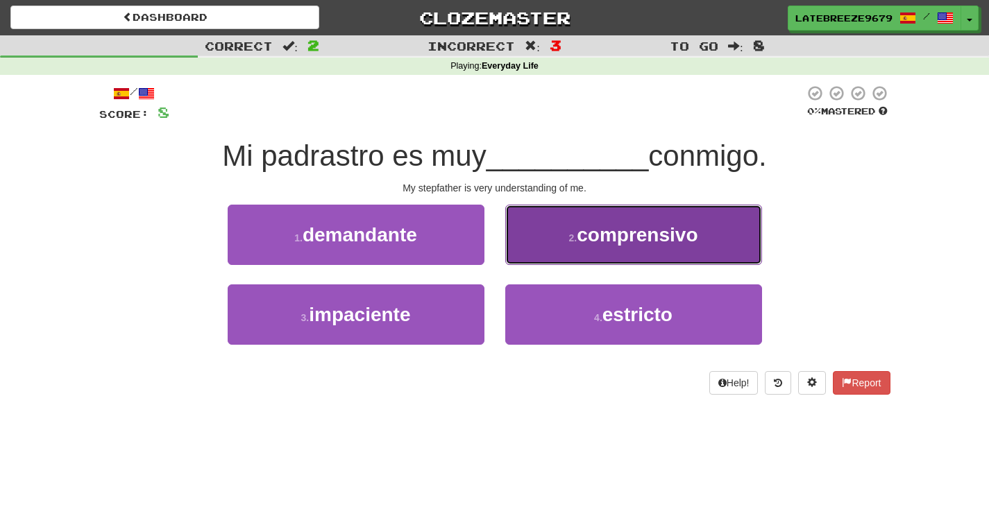
click at [716, 218] on button "2 . comprensivo" at bounding box center [633, 235] width 257 height 60
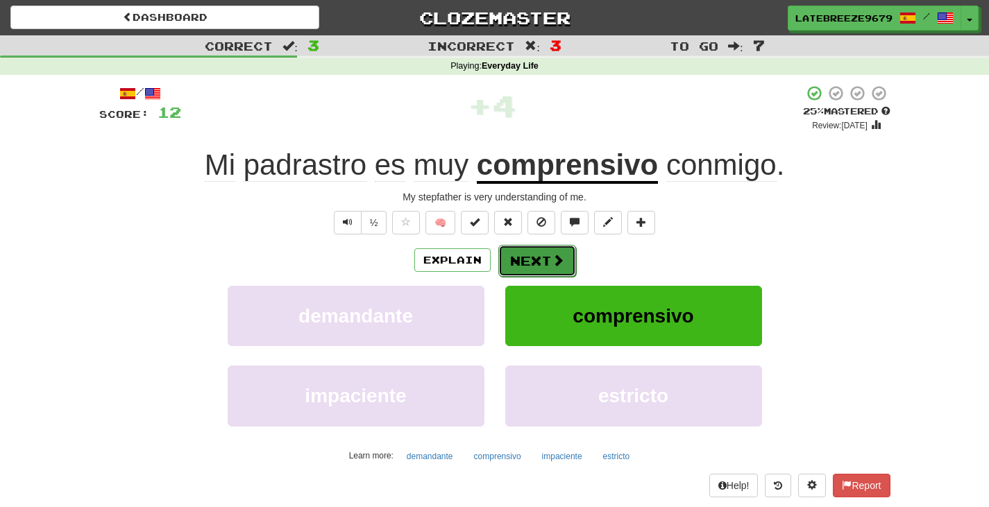
click at [542, 257] on button "Next" at bounding box center [537, 261] width 78 height 32
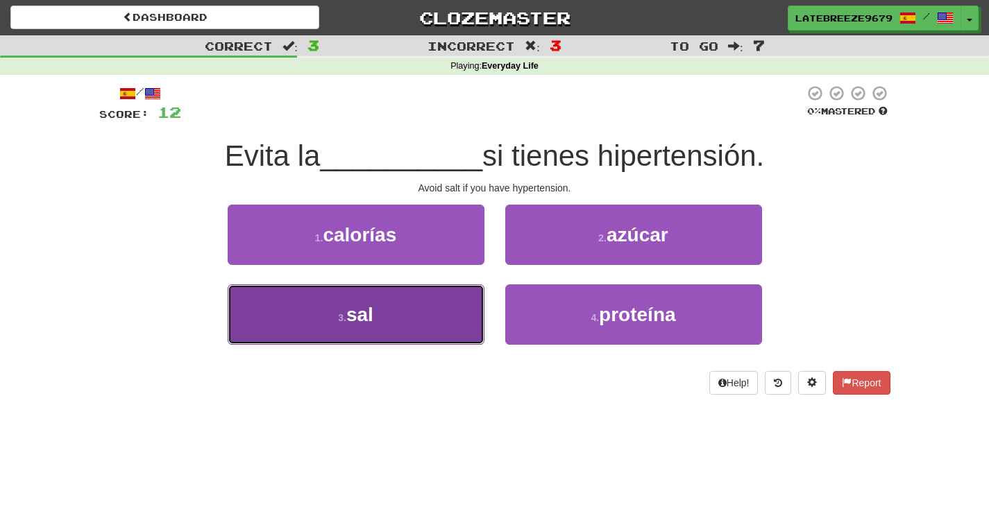
click at [392, 320] on button "3 . sal" at bounding box center [356, 315] width 257 height 60
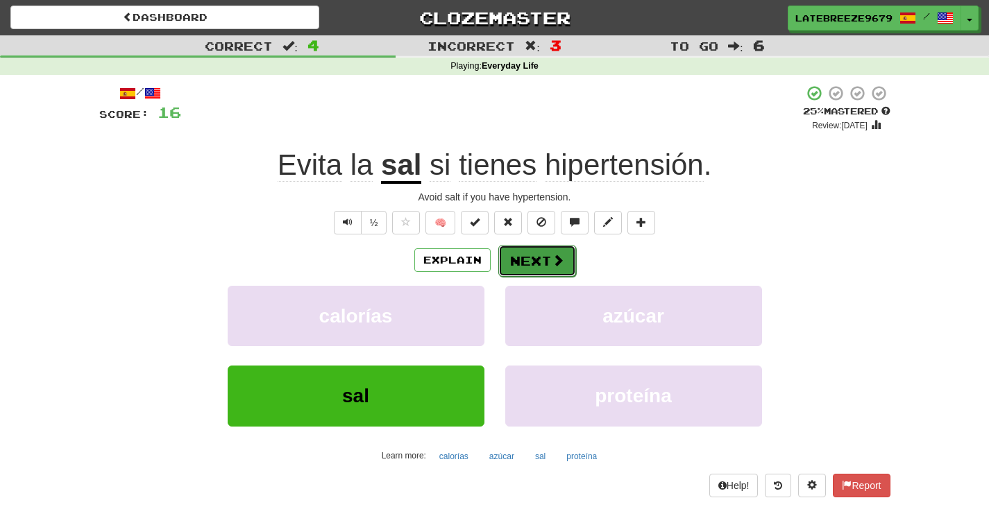
click at [570, 264] on button "Next" at bounding box center [537, 261] width 78 height 32
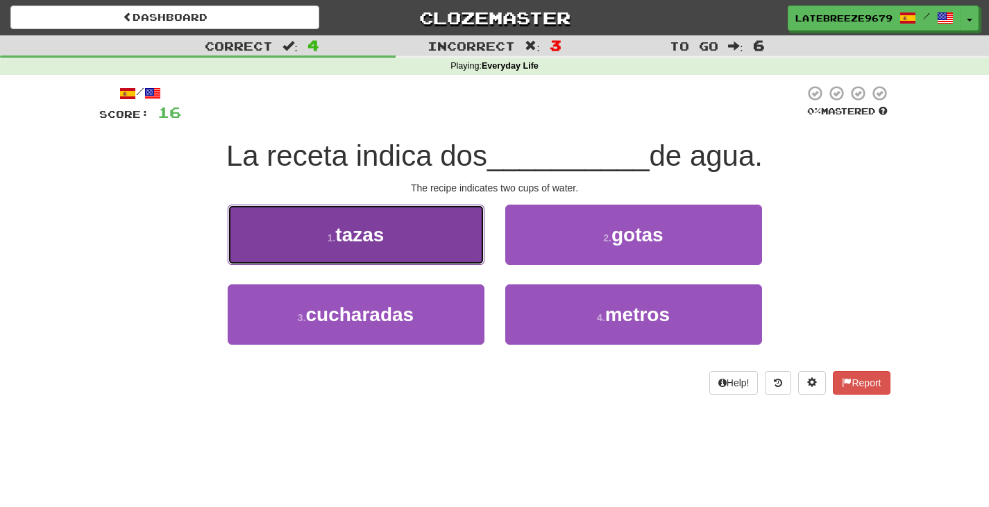
click at [441, 221] on button "1 . tazas" at bounding box center [356, 235] width 257 height 60
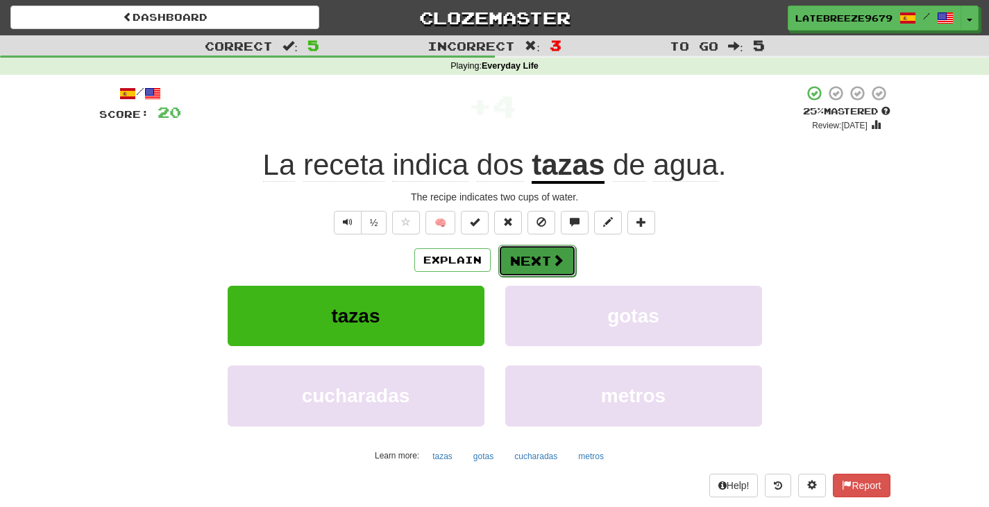
click at [558, 258] on span at bounding box center [558, 260] width 12 height 12
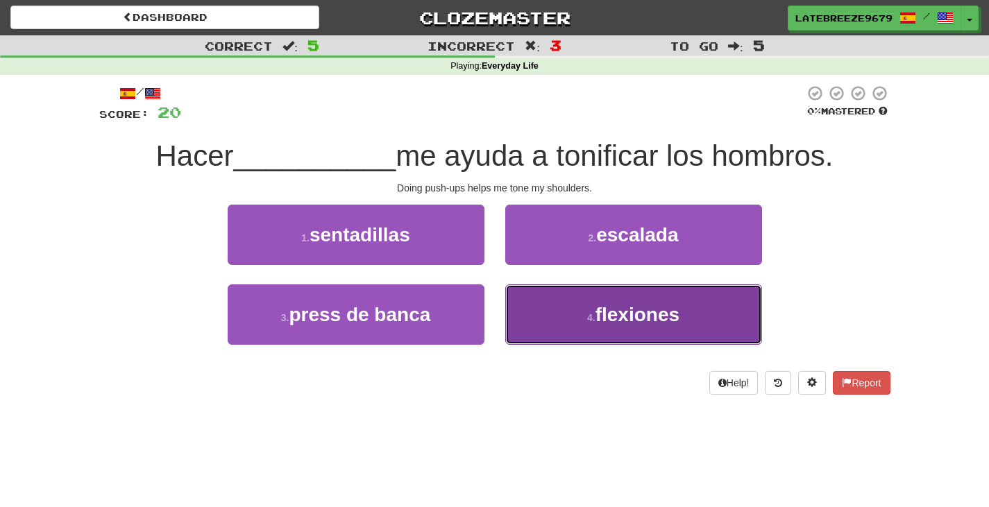
click at [564, 322] on button "4 . flexiones" at bounding box center [633, 315] width 257 height 60
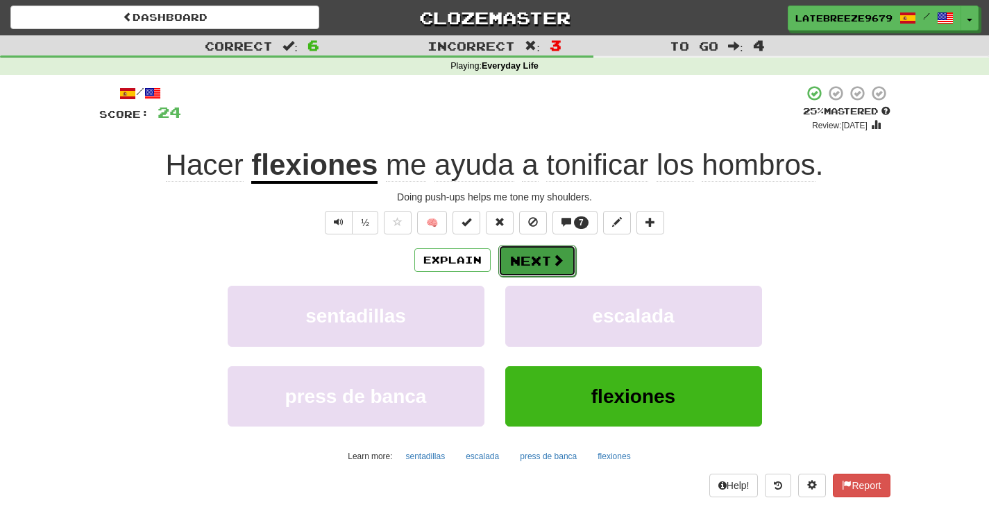
click at [552, 260] on span at bounding box center [558, 260] width 12 height 12
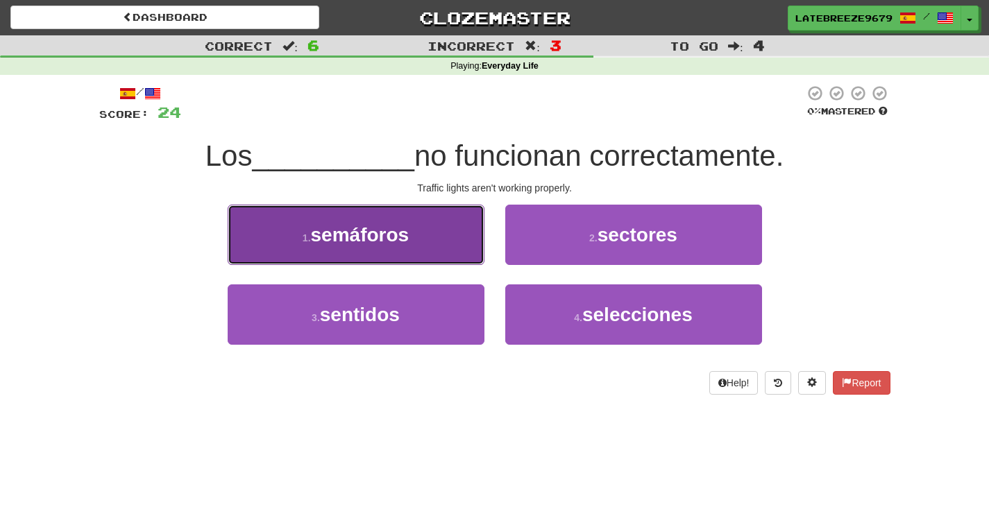
click at [412, 221] on button "1 . semáforos" at bounding box center [356, 235] width 257 height 60
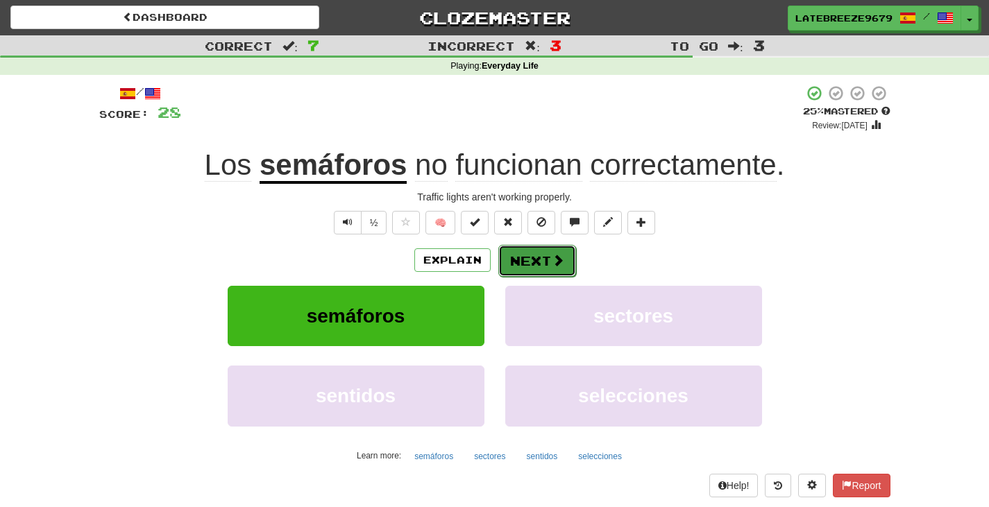
click at [556, 275] on button "Next" at bounding box center [537, 261] width 78 height 32
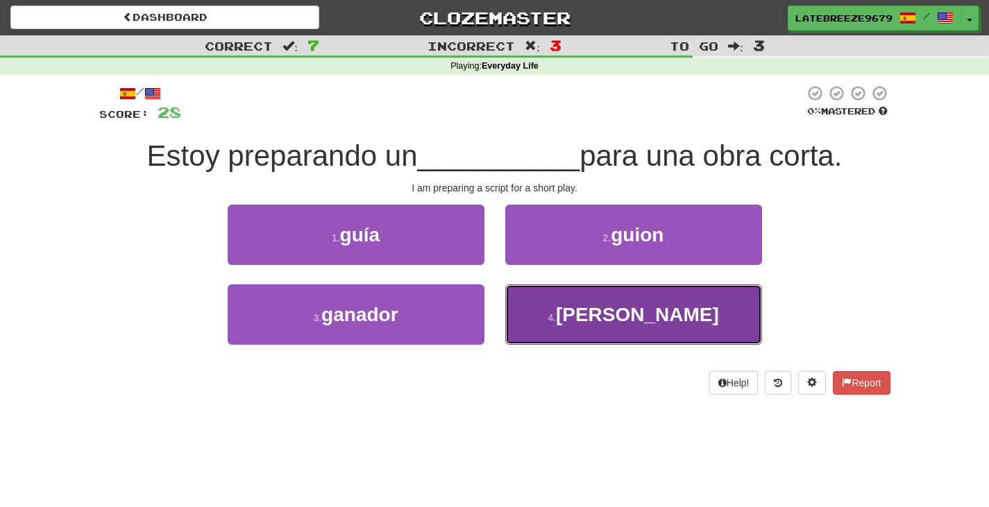
click at [660, 335] on button "4 . guión" at bounding box center [633, 315] width 257 height 60
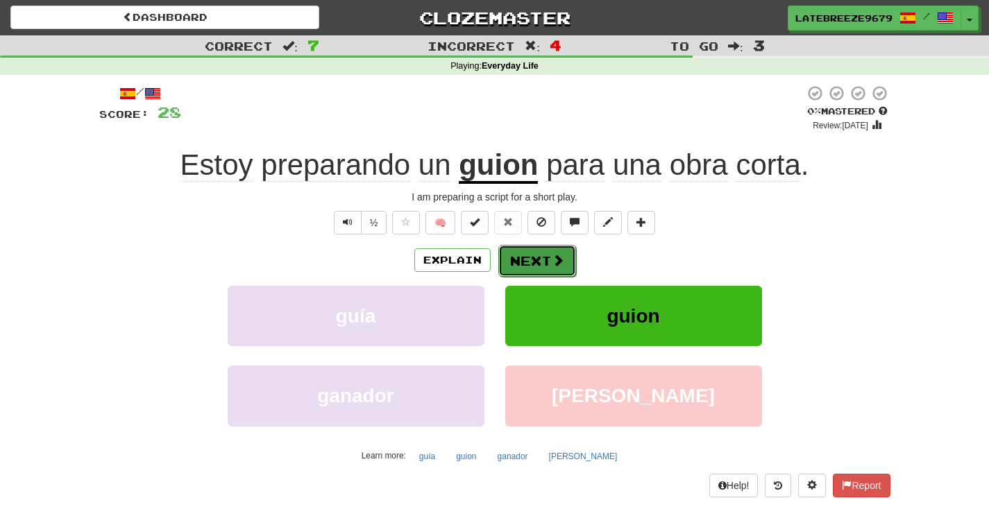
click at [541, 250] on button "Next" at bounding box center [537, 261] width 78 height 32
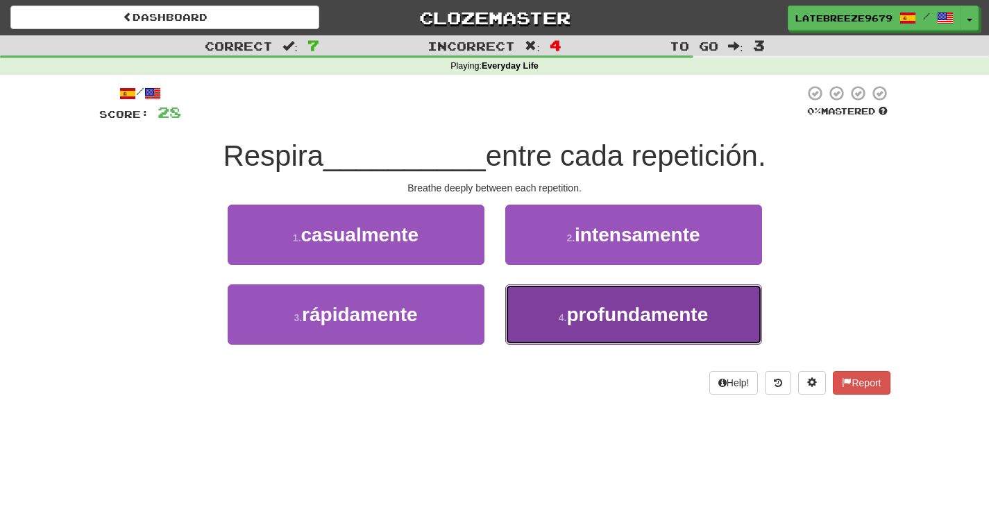
click at [641, 345] on button "4 . profundamente" at bounding box center [633, 315] width 257 height 60
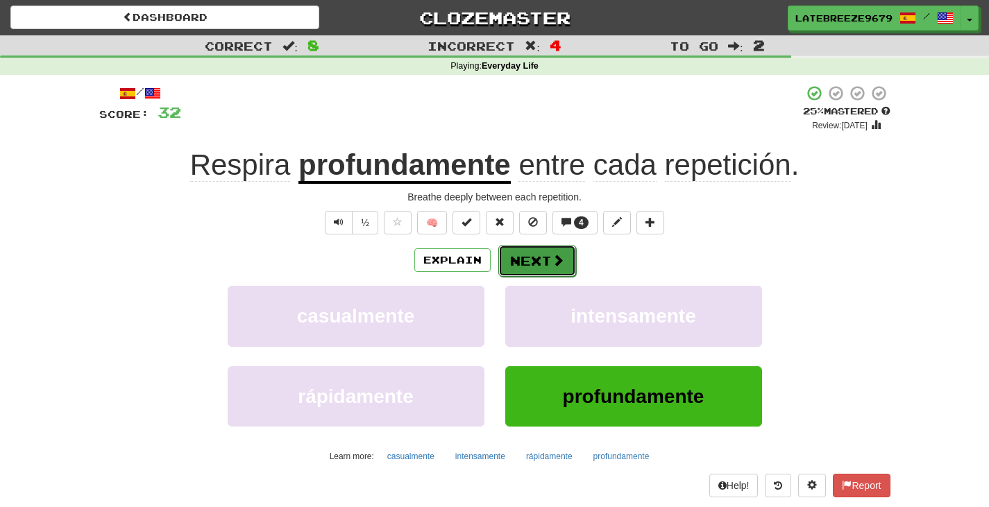
click at [555, 261] on span at bounding box center [558, 260] width 12 height 12
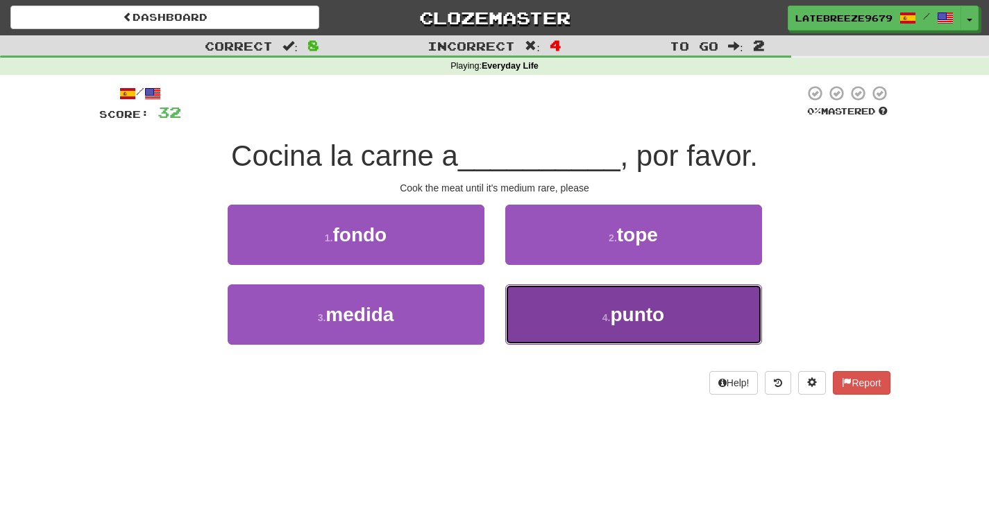
click at [627, 339] on button "4 . punto" at bounding box center [633, 315] width 257 height 60
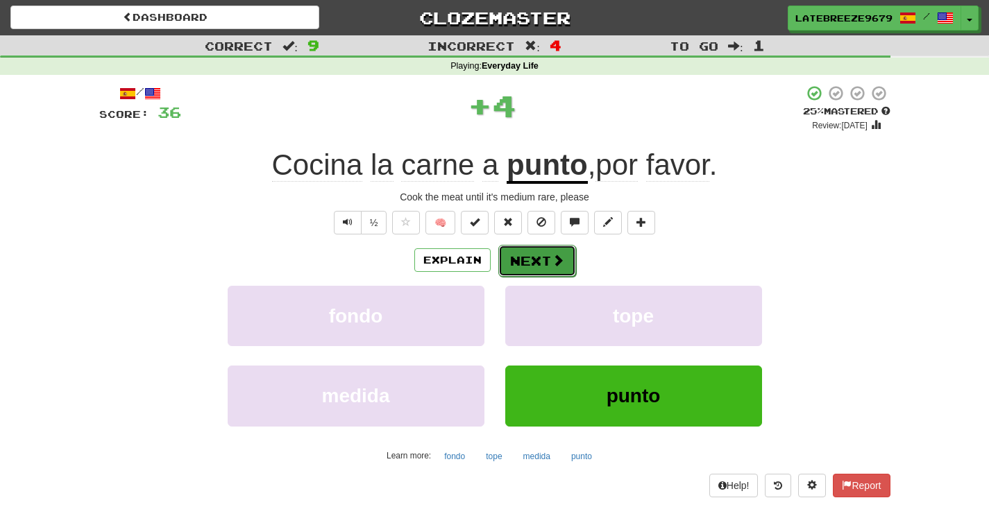
click at [538, 262] on button "Next" at bounding box center [537, 261] width 78 height 32
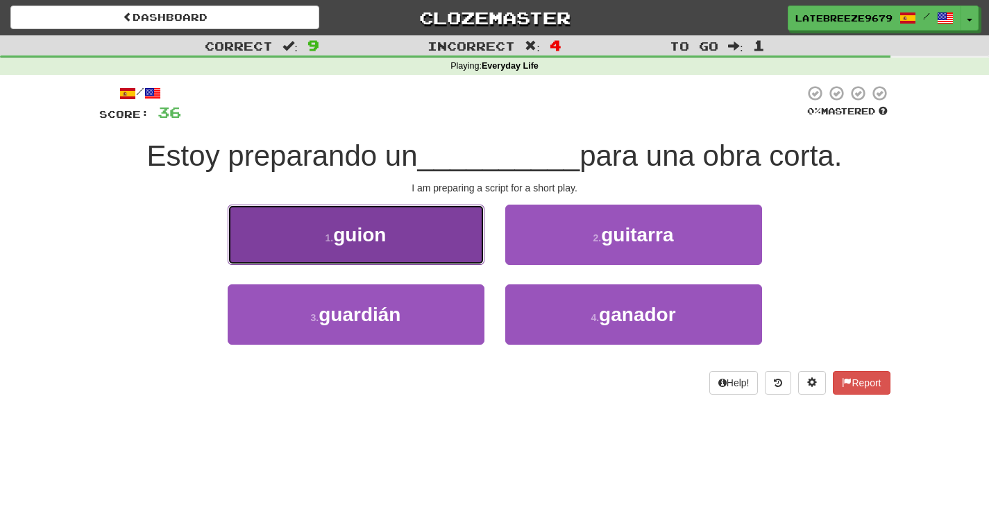
click at [396, 244] on button "1 . guion" at bounding box center [356, 235] width 257 height 60
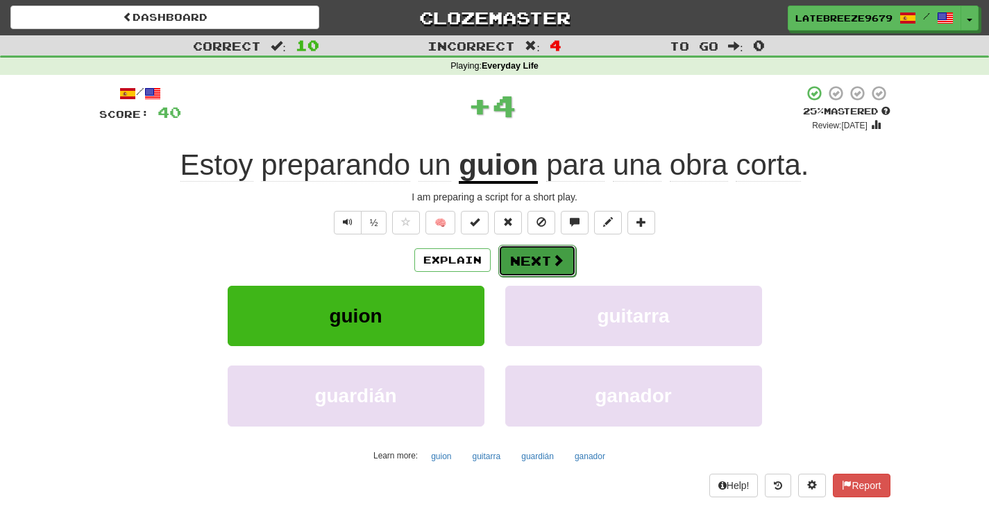
click at [570, 263] on button "Next" at bounding box center [537, 261] width 78 height 32
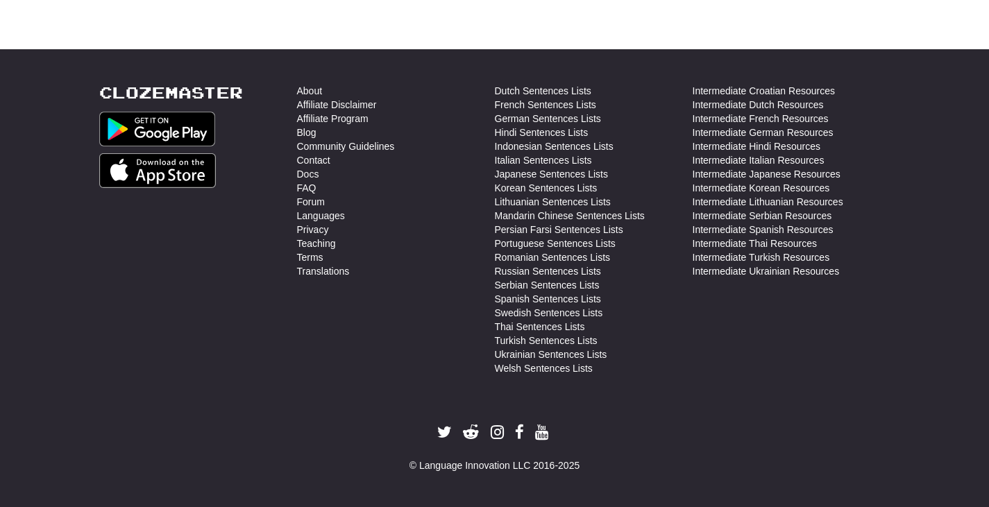
scroll to position [0, 0]
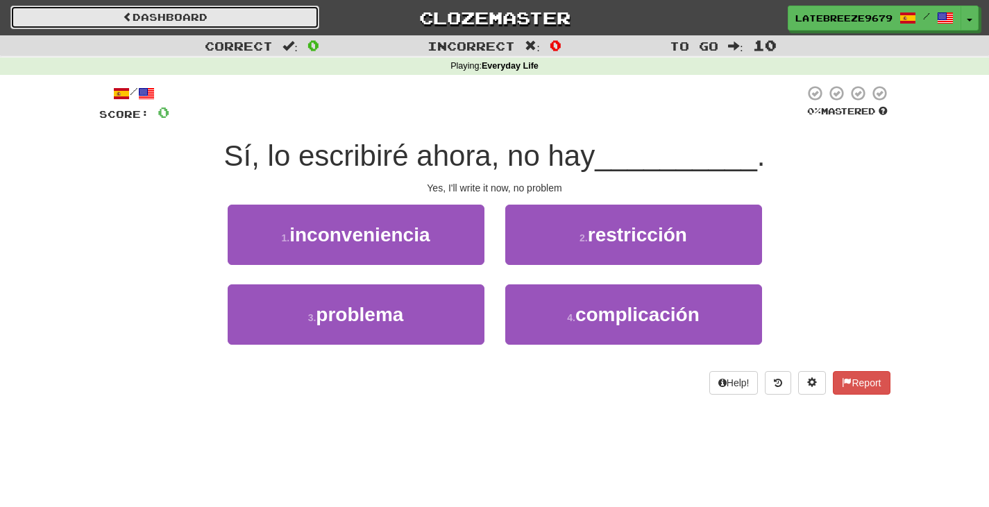
click at [168, 10] on link "Dashboard" at bounding box center [164, 18] width 309 height 24
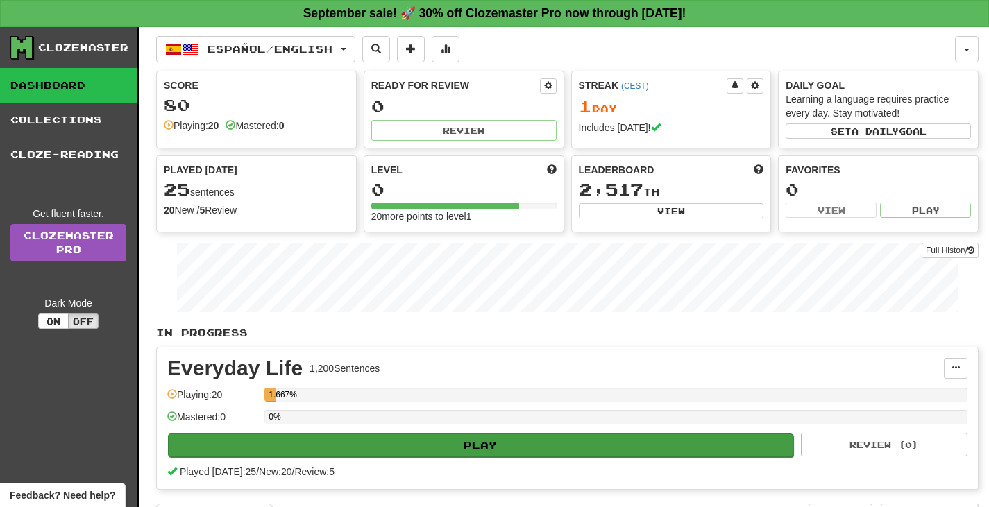
scroll to position [85, 0]
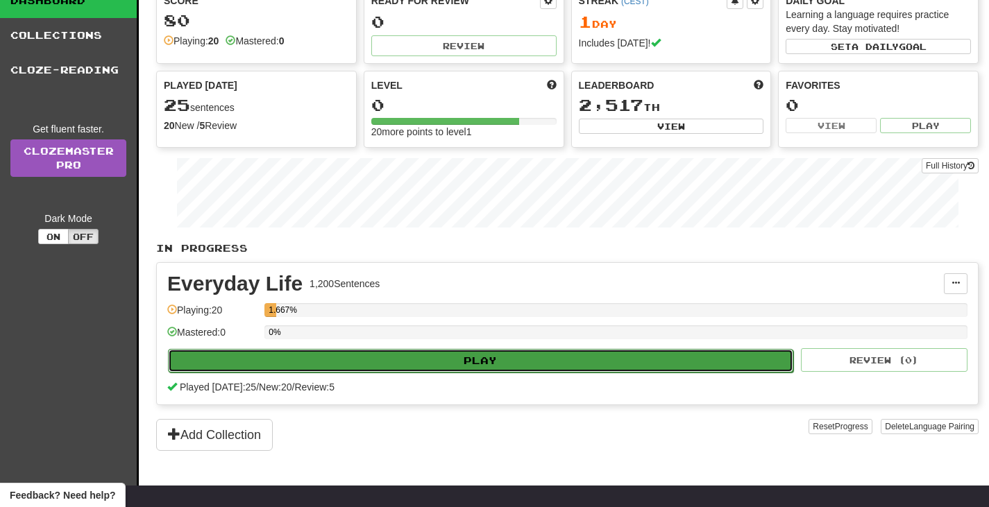
click at [463, 361] on button "Play" at bounding box center [480, 361] width 625 height 24
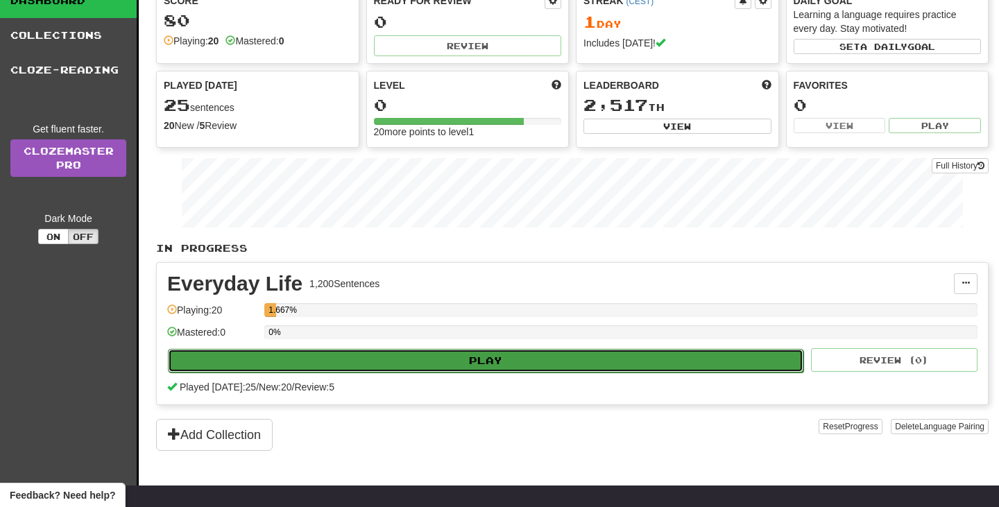
select select "**"
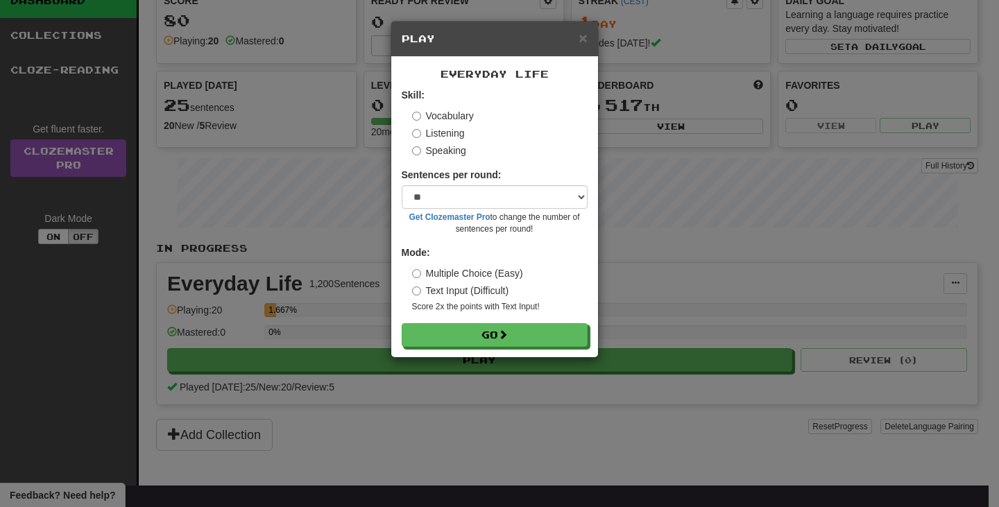
click at [373, 440] on div "× Play Everyday Life Skill: Vocabulary Listening Speaking Sentences per round: …" at bounding box center [499, 253] width 999 height 507
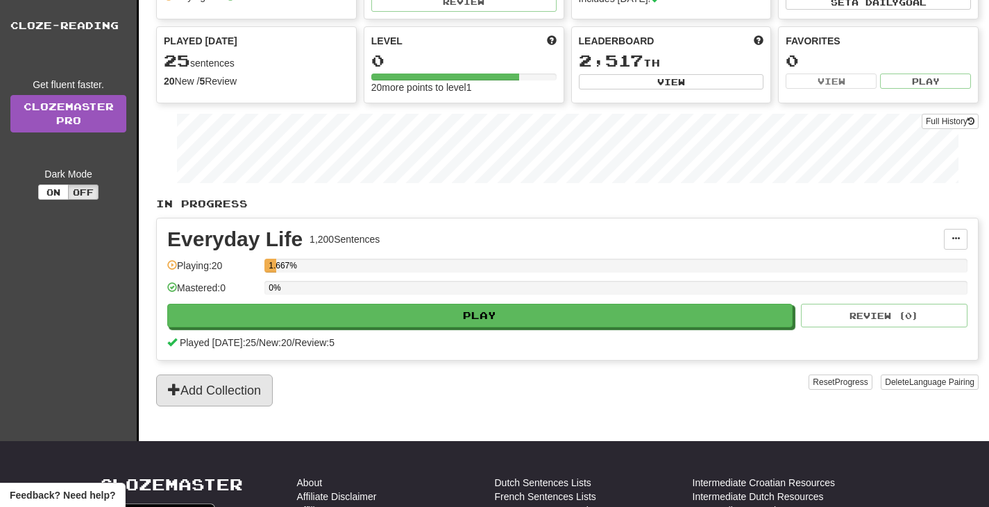
scroll to position [87, 0]
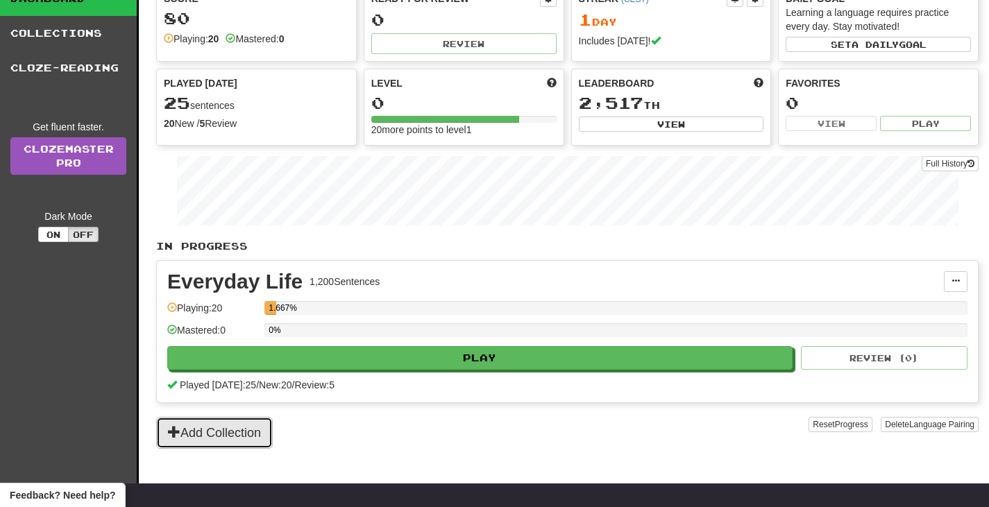
click at [212, 437] on button "Add Collection" at bounding box center [214, 433] width 117 height 32
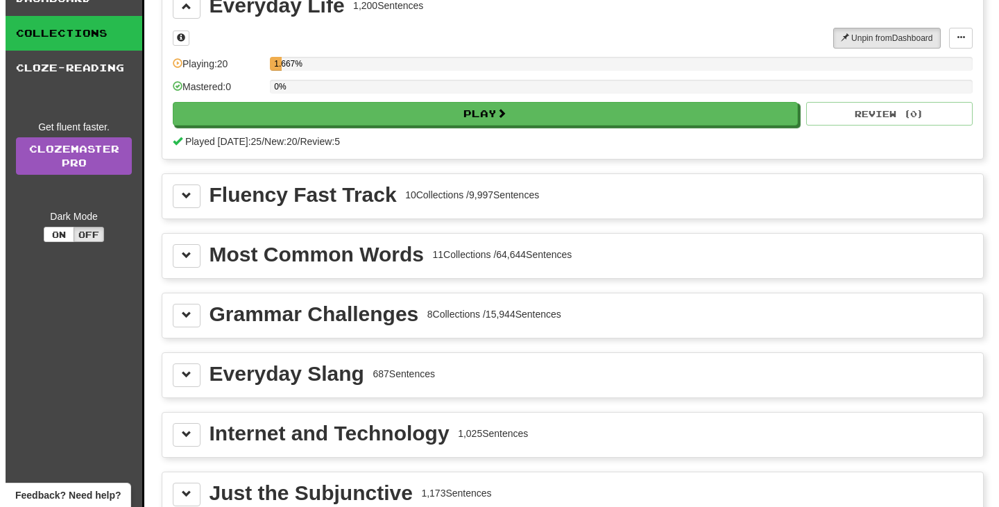
scroll to position [0, 0]
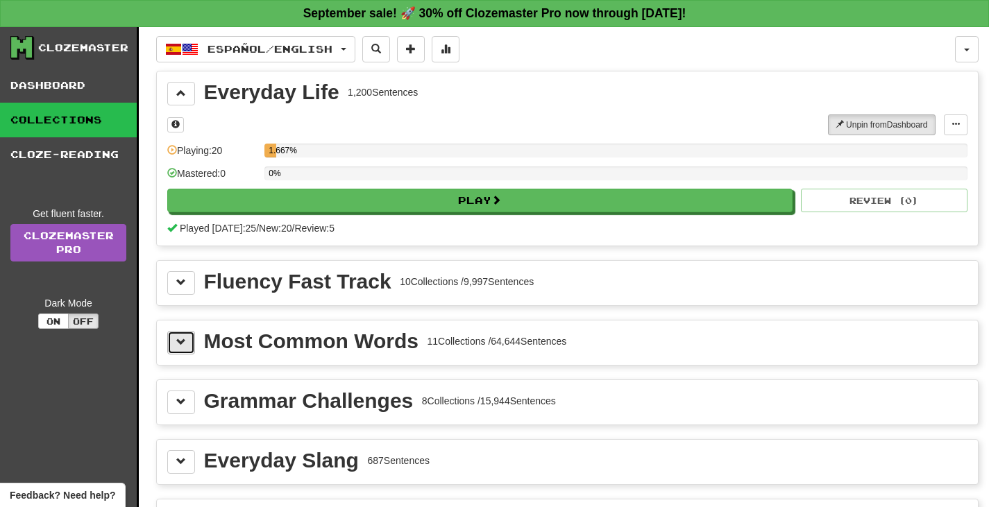
click at [186, 345] on button at bounding box center [181, 343] width 28 height 24
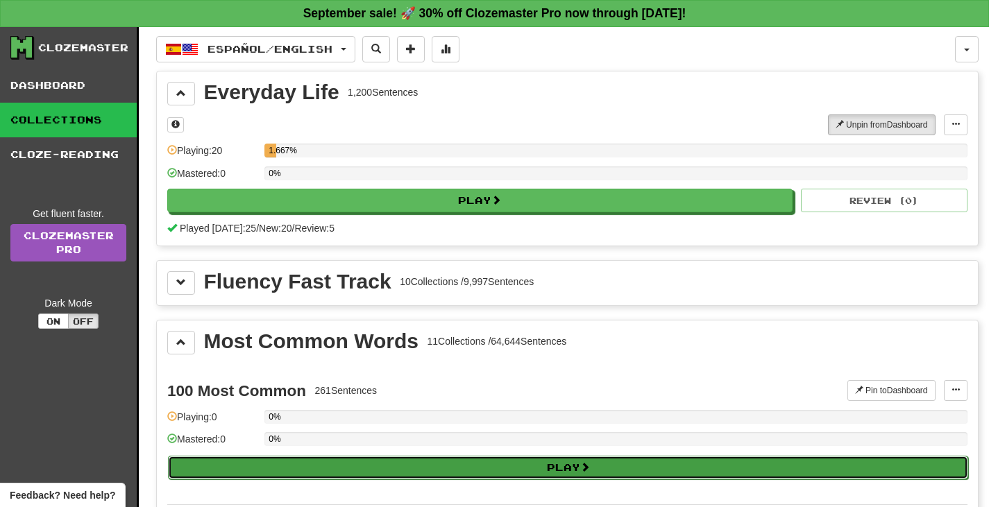
click at [346, 471] on button "Play" at bounding box center [568, 468] width 800 height 24
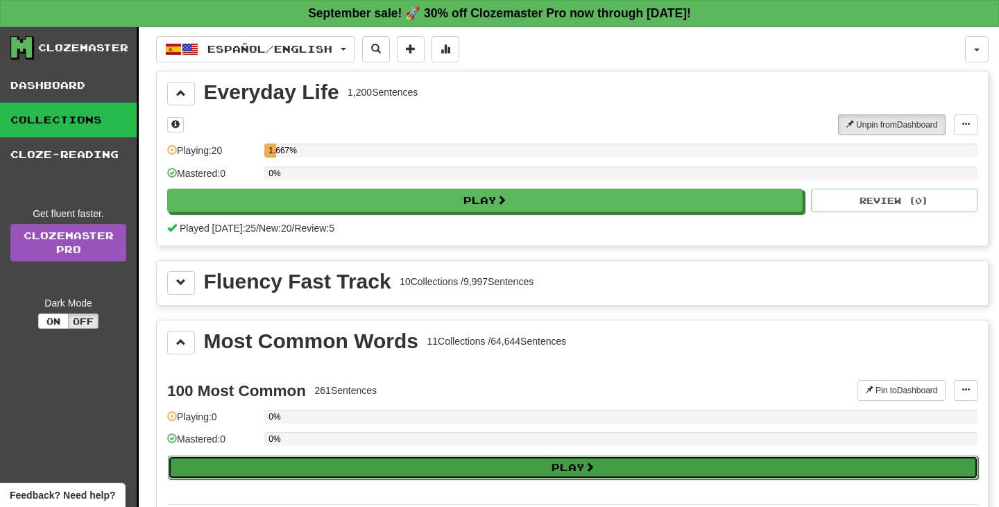
select select "**"
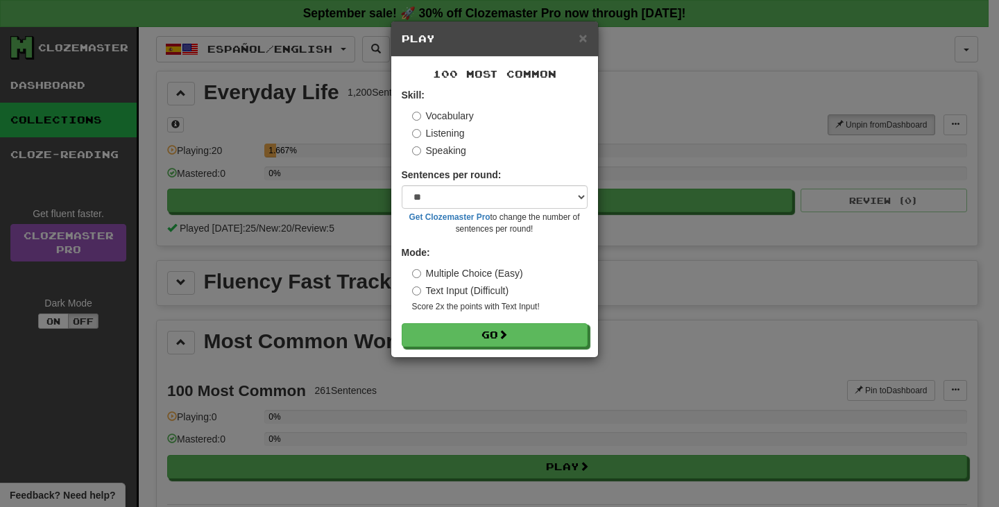
click at [432, 134] on label "Listening" at bounding box center [438, 133] width 53 height 14
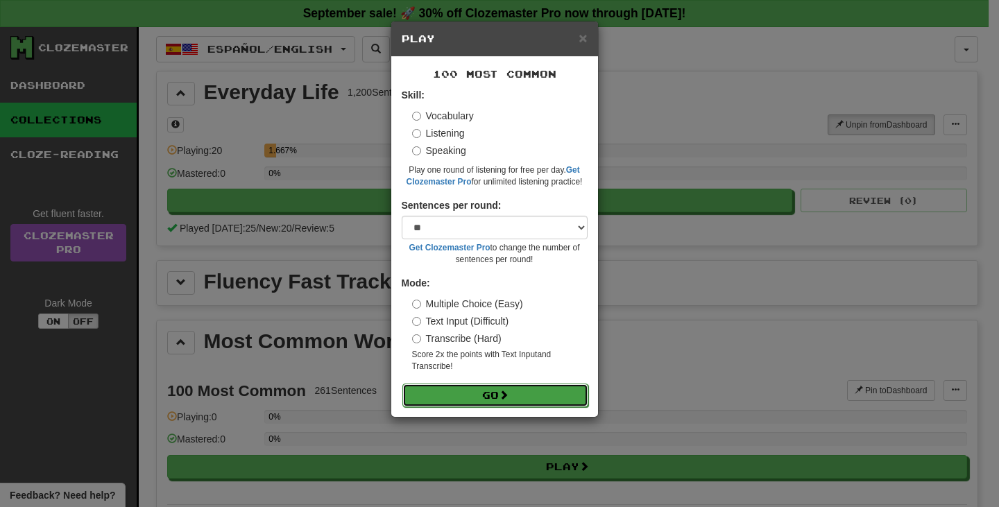
click at [504, 396] on span at bounding box center [504, 395] width 10 height 10
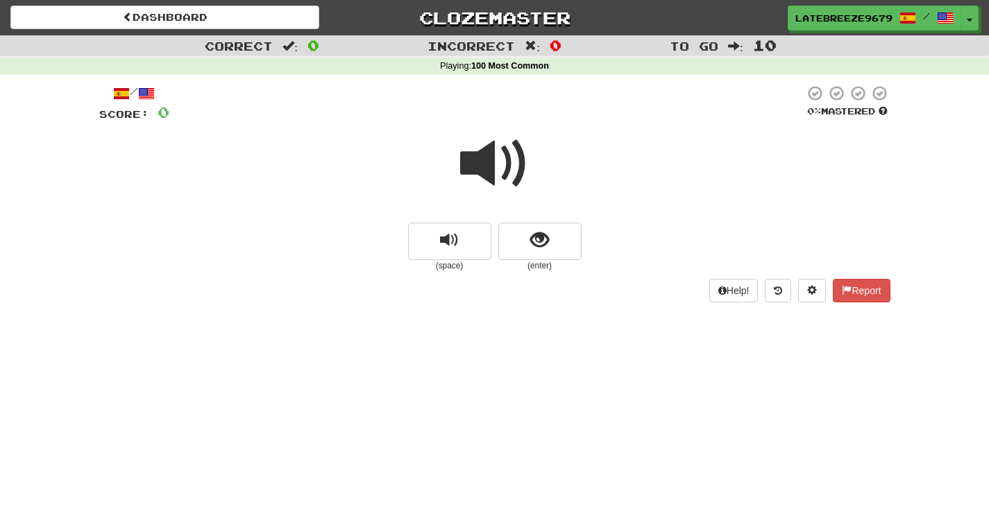
click at [497, 180] on span at bounding box center [494, 163] width 69 height 69
click at [530, 246] on span "show sentence" at bounding box center [539, 240] width 19 height 19
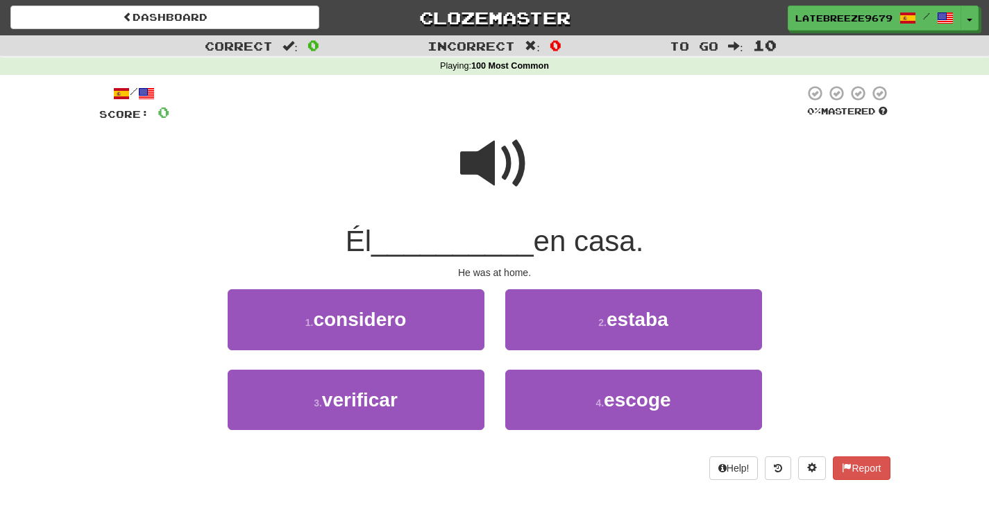
click at [502, 168] on span at bounding box center [494, 163] width 69 height 69
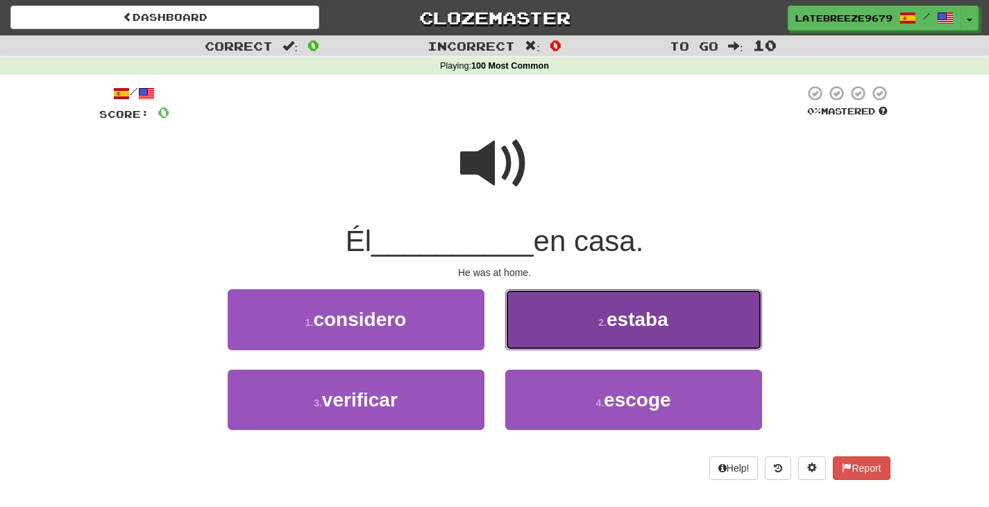
click at [601, 335] on button "2 . estaba" at bounding box center [633, 319] width 257 height 60
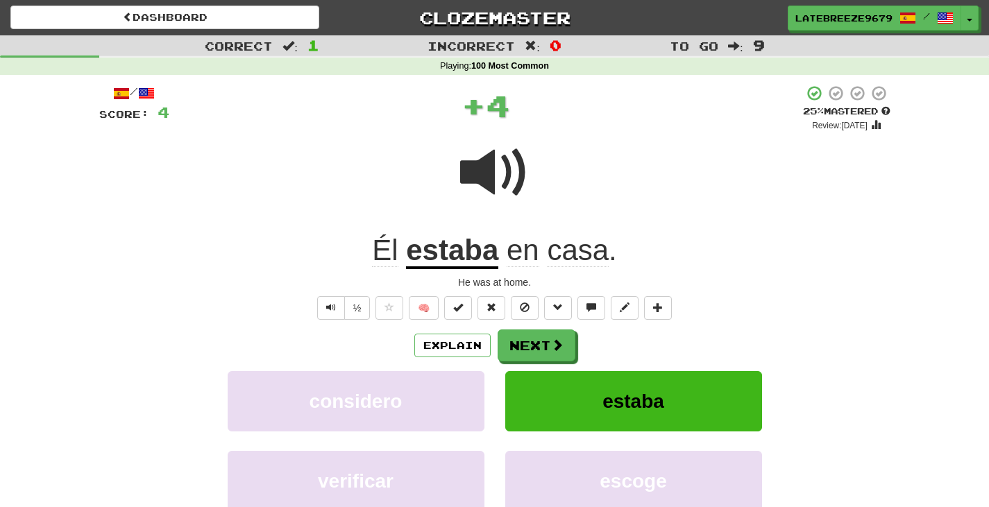
click at [512, 159] on span at bounding box center [494, 172] width 69 height 69
click at [546, 341] on button "Next" at bounding box center [537, 346] width 78 height 32
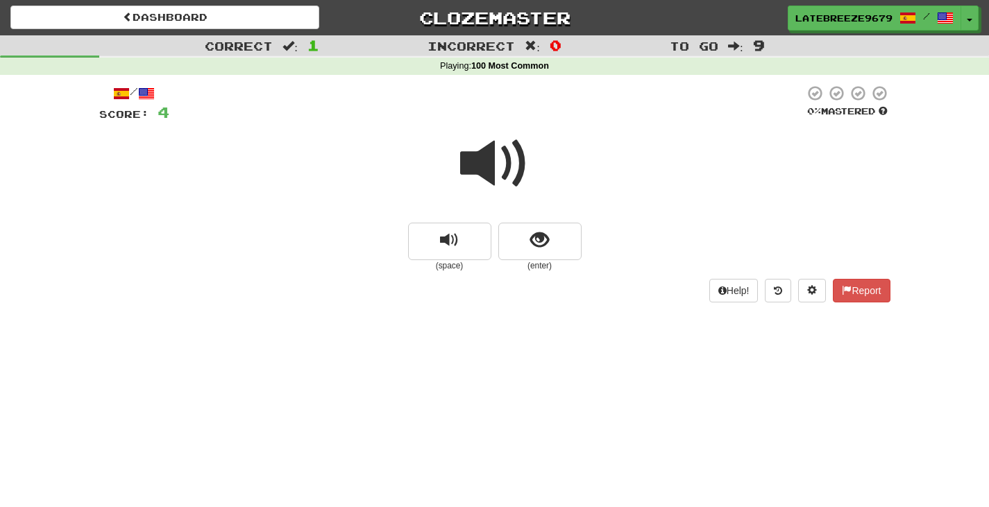
click at [494, 160] on span at bounding box center [494, 163] width 69 height 69
click at [524, 239] on button "show sentence" at bounding box center [539, 241] width 83 height 37
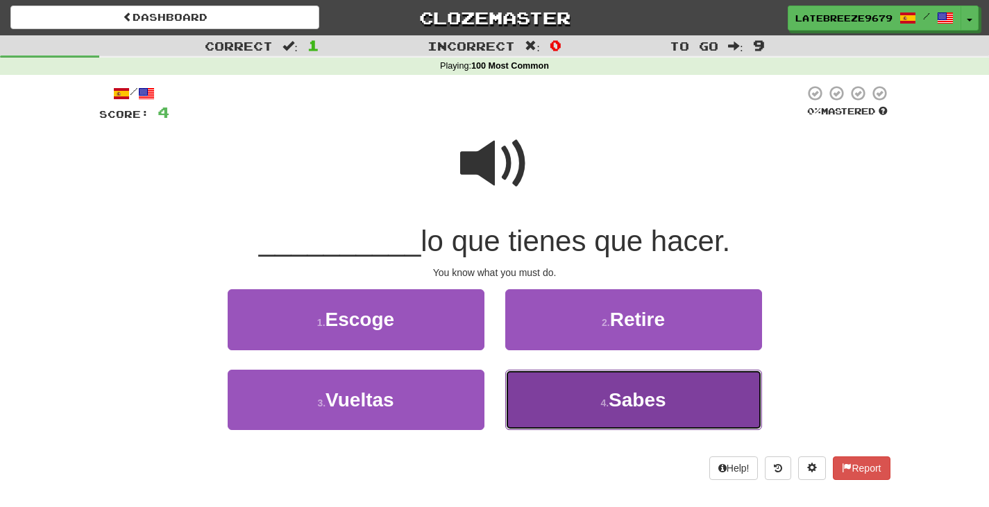
click at [600, 419] on button "4 . [GEOGRAPHIC_DATA]" at bounding box center [633, 400] width 257 height 60
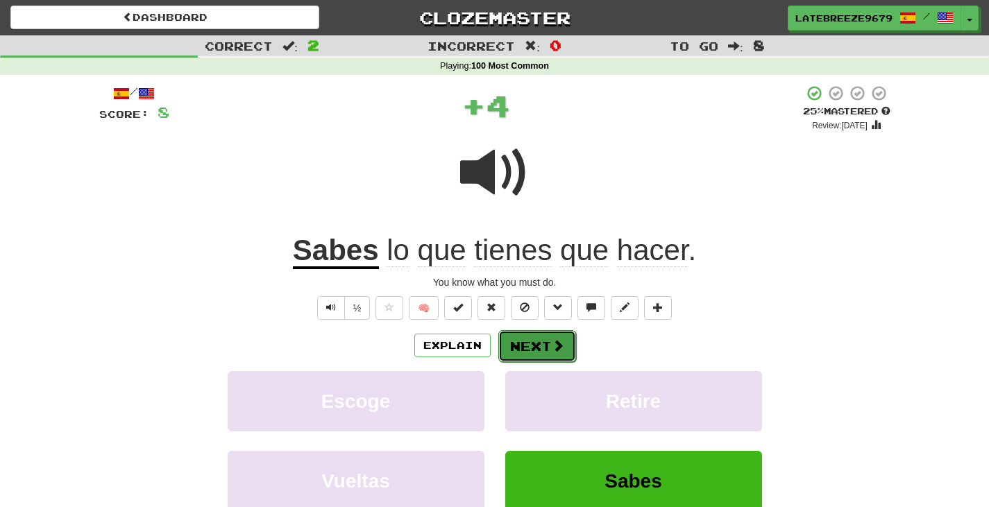
click at [544, 355] on button "Next" at bounding box center [537, 346] width 78 height 32
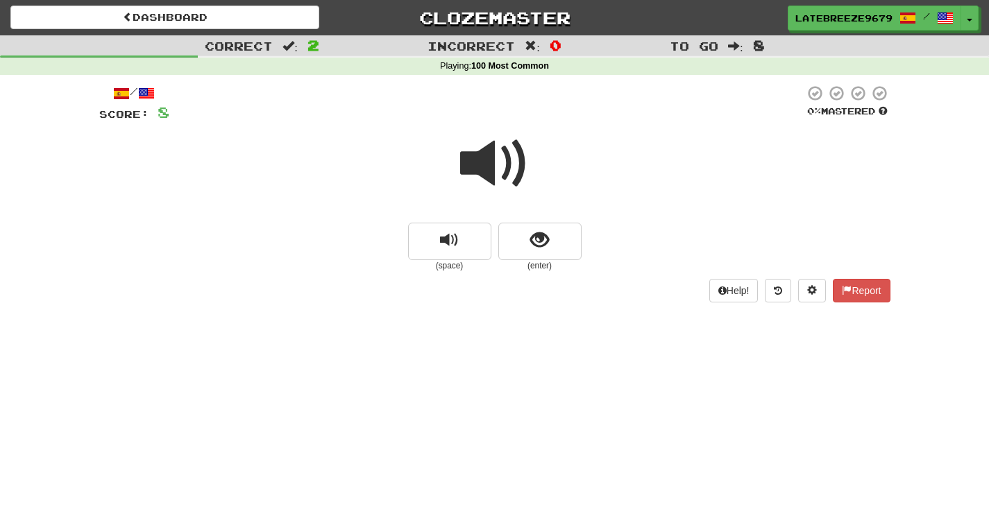
click at [482, 164] on span at bounding box center [494, 163] width 69 height 69
click at [549, 240] on button "show sentence" at bounding box center [539, 241] width 83 height 37
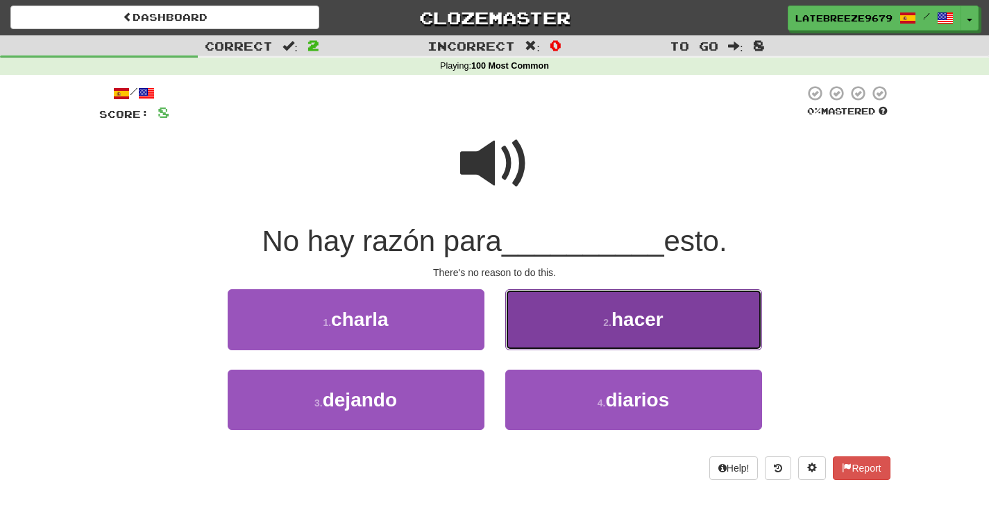
click at [622, 313] on span "hacer" at bounding box center [637, 320] width 52 height 22
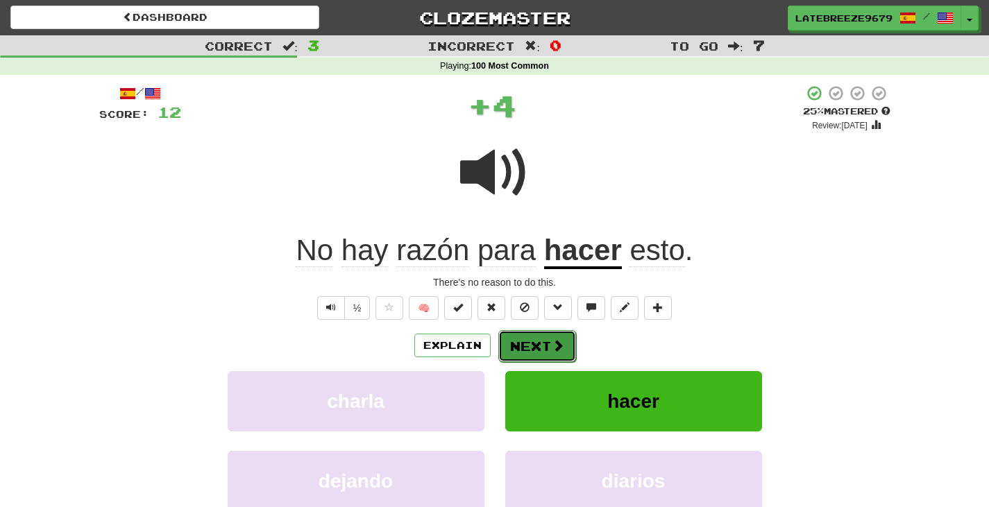
click at [562, 339] on span at bounding box center [558, 345] width 12 height 12
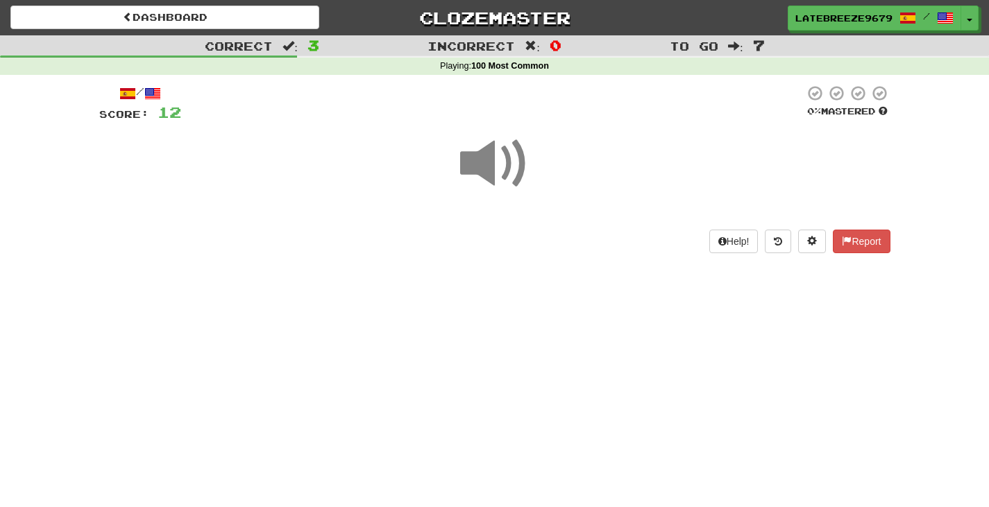
click at [502, 145] on span at bounding box center [494, 163] width 69 height 69
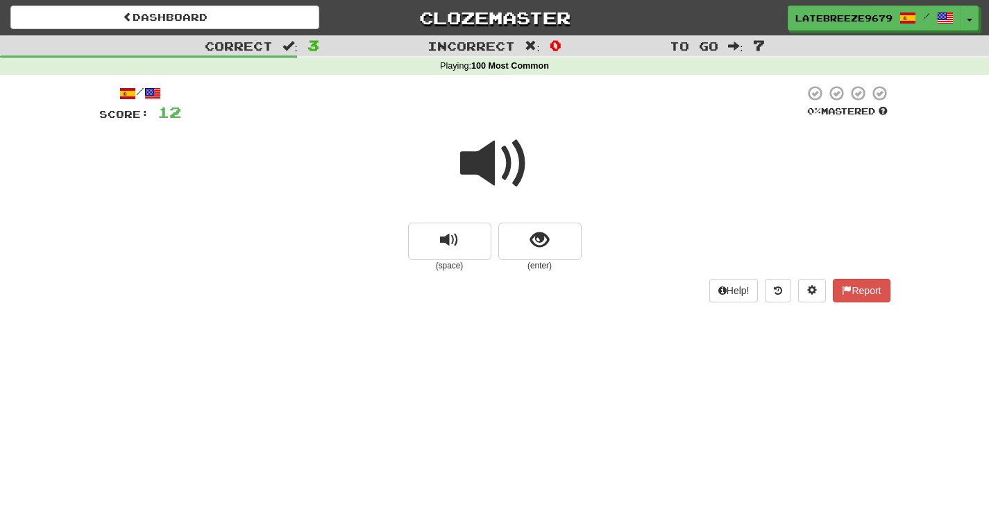
click at [496, 162] on span at bounding box center [494, 163] width 69 height 69
click at [549, 237] on button "show sentence" at bounding box center [539, 241] width 83 height 37
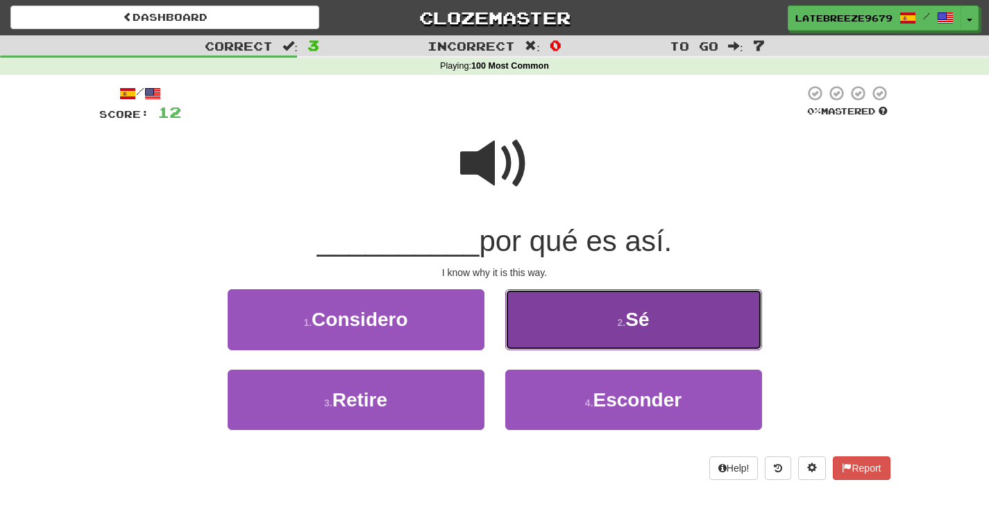
click at [651, 328] on button "2 . Sé" at bounding box center [633, 319] width 257 height 60
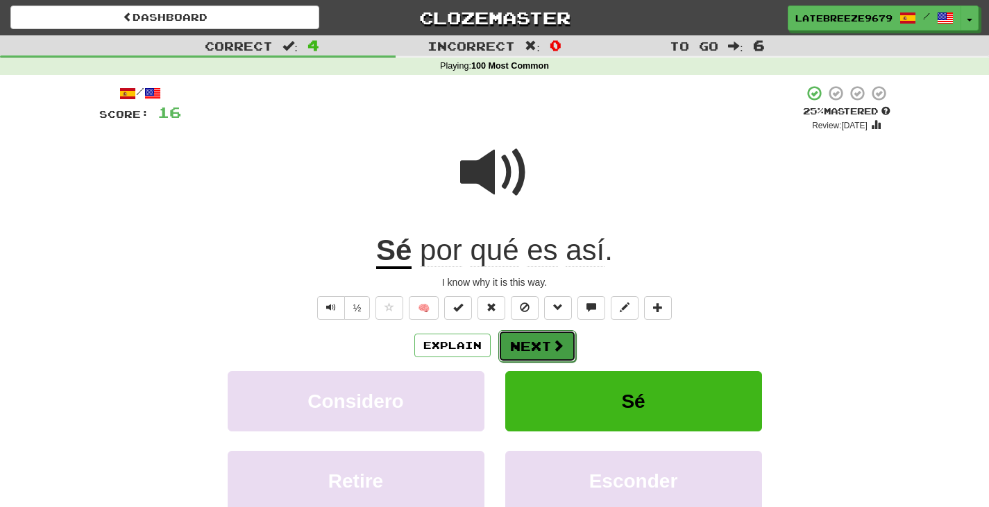
click at [560, 351] on span at bounding box center [558, 345] width 12 height 12
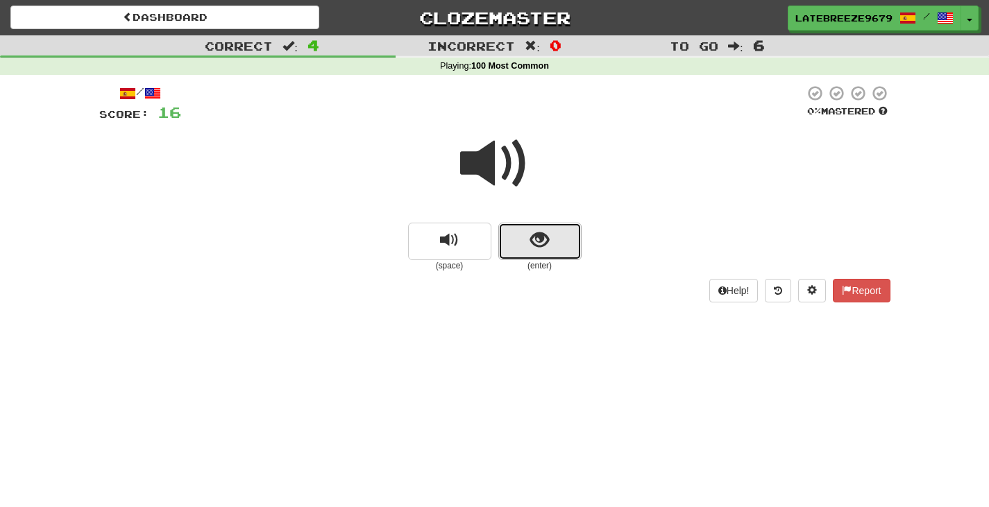
click at [536, 245] on span "show sentence" at bounding box center [539, 240] width 19 height 19
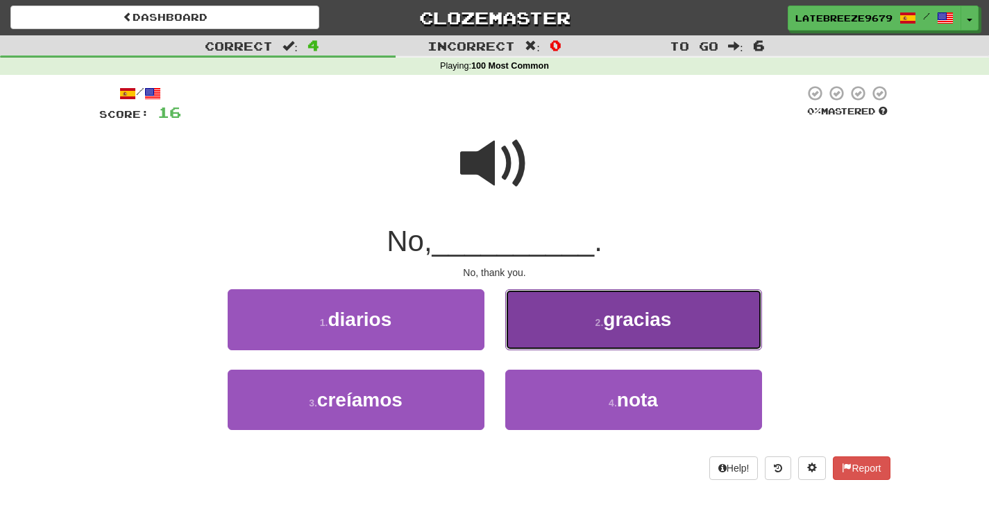
click at [648, 328] on span "gracias" at bounding box center [637, 320] width 68 height 22
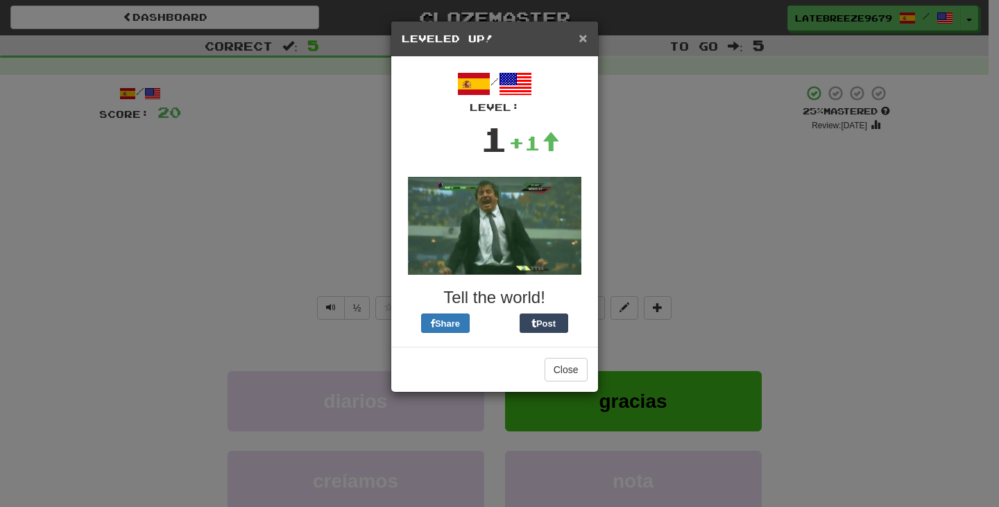
click at [586, 35] on span "×" at bounding box center [583, 38] width 8 height 16
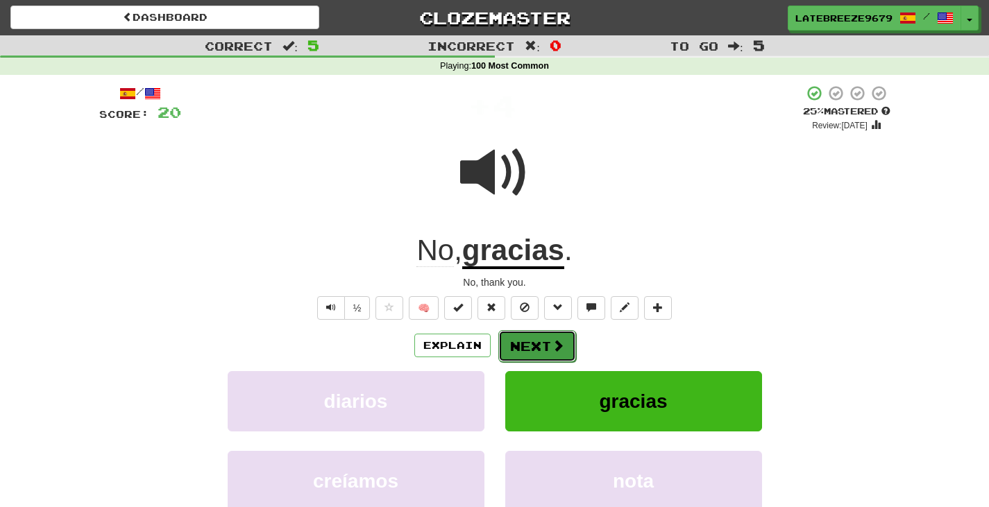
click at [545, 339] on button "Next" at bounding box center [537, 346] width 78 height 32
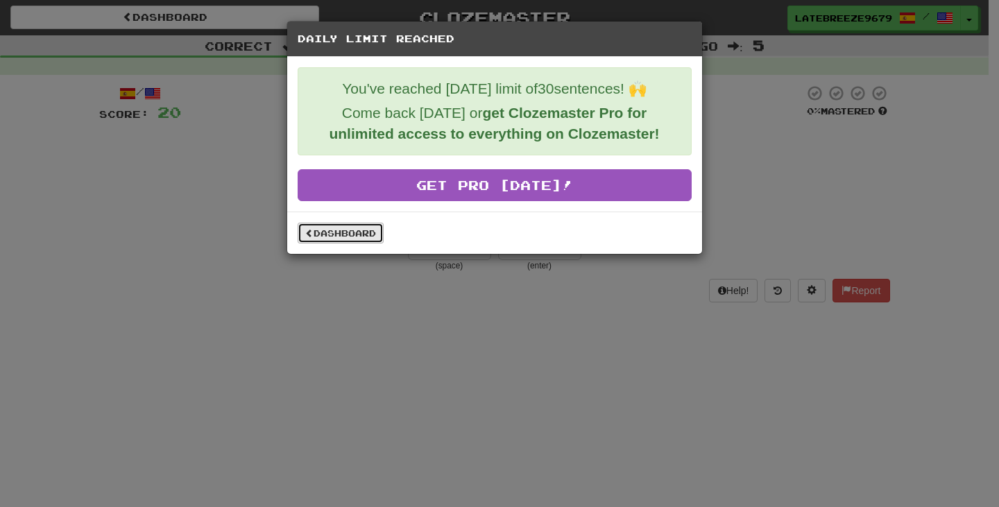
click at [312, 241] on link "Dashboard" at bounding box center [341, 233] width 86 height 21
